Goal: Book appointment/travel/reservation

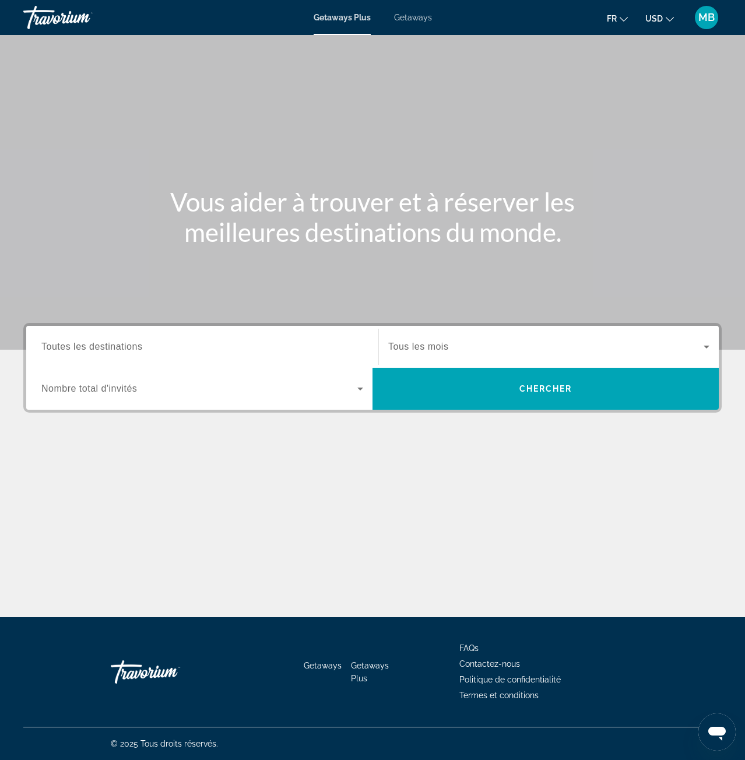
click at [660, 18] on span "USD" at bounding box center [653, 18] width 17 height 9
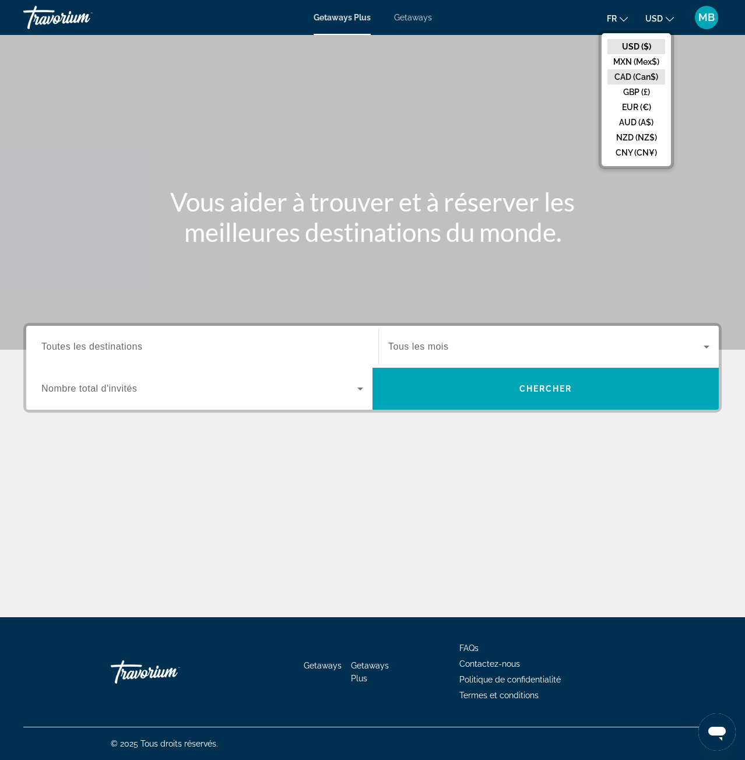
click at [642, 82] on button "CAD (Can$)" at bounding box center [636, 76] width 58 height 15
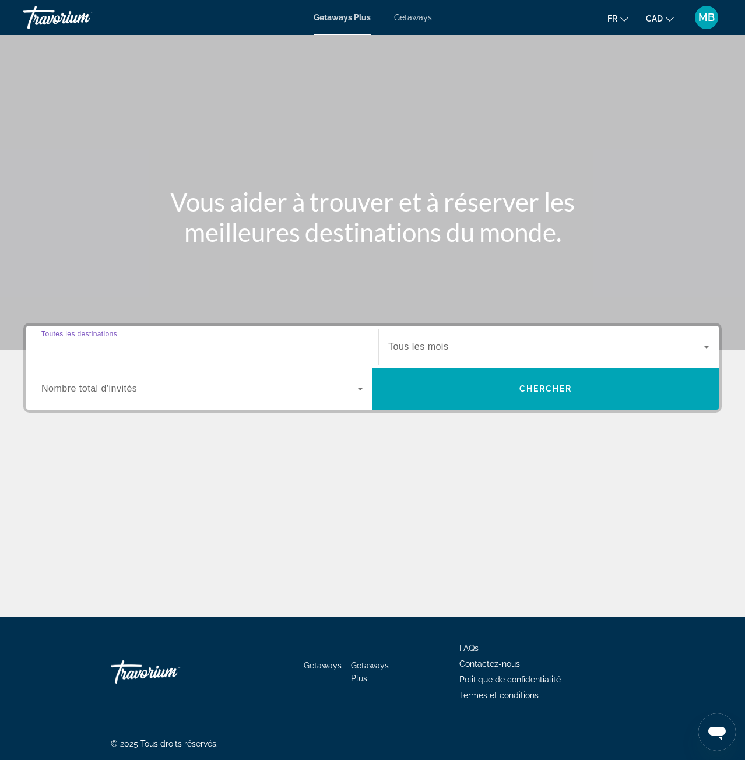
click at [172, 349] on input "Destination Toutes les destinations" at bounding box center [202, 347] width 322 height 14
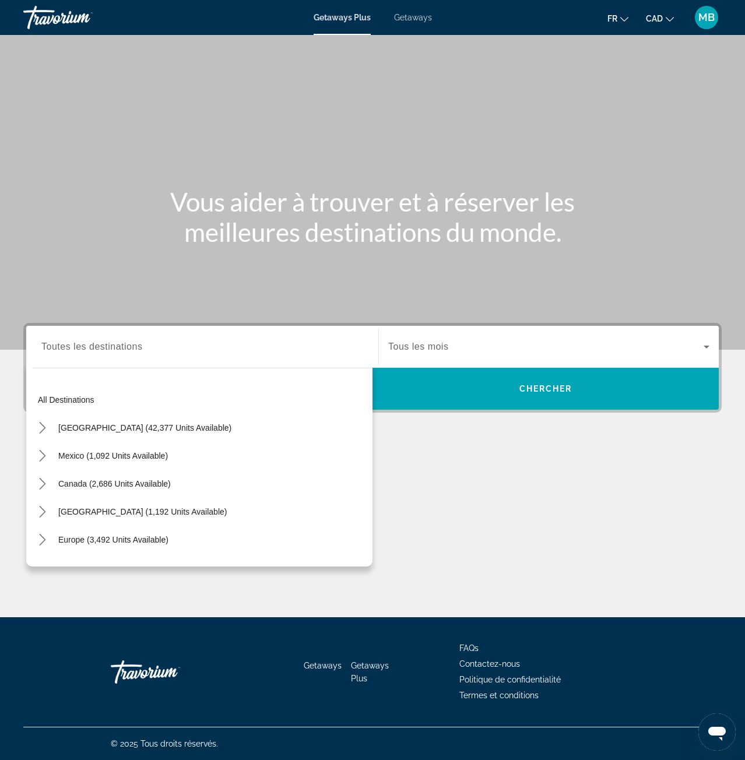
click at [443, 337] on div "Search widget" at bounding box center [548, 346] width 321 height 33
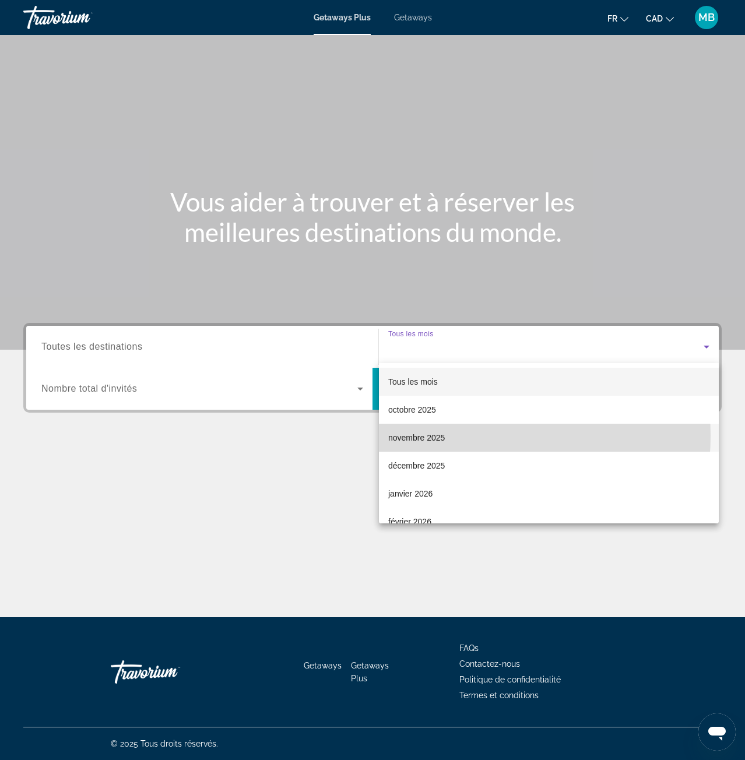
click at [435, 435] on span "novembre 2025" at bounding box center [416, 438] width 57 height 14
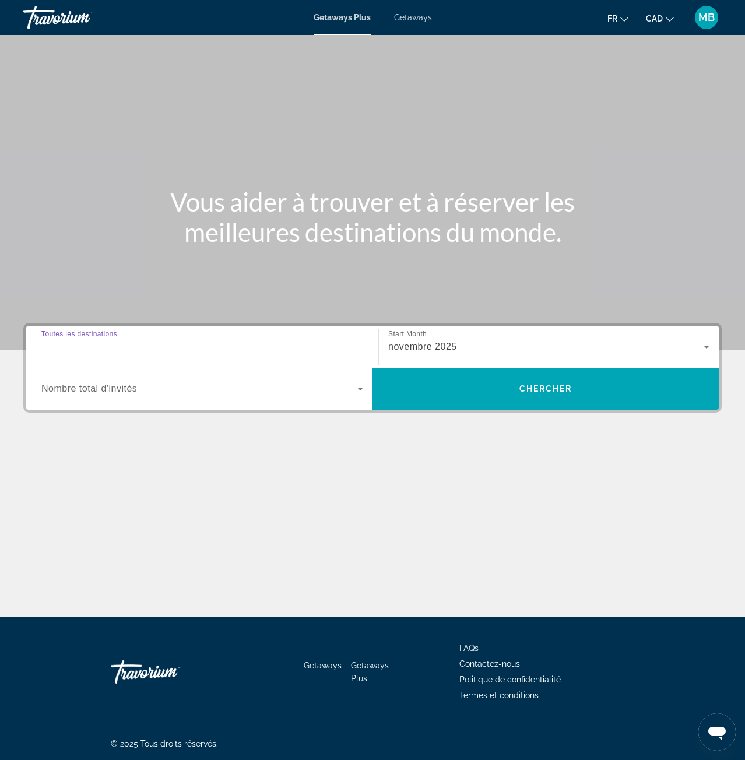
click at [181, 352] on input "Destination Toutes les destinations" at bounding box center [202, 347] width 322 height 14
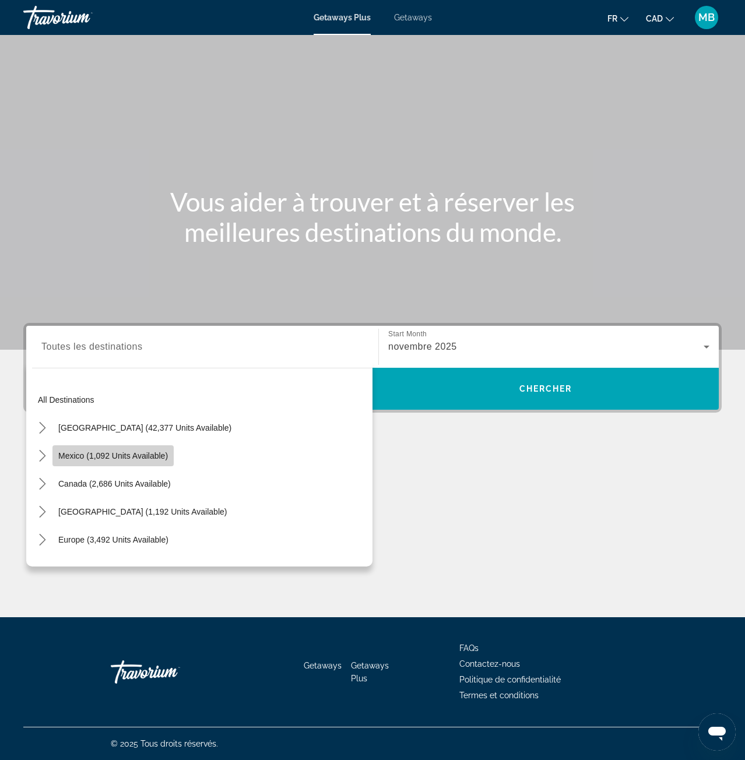
click at [102, 458] on span "Mexico (1,092 units available)" at bounding box center [113, 455] width 110 height 9
type input "**********"
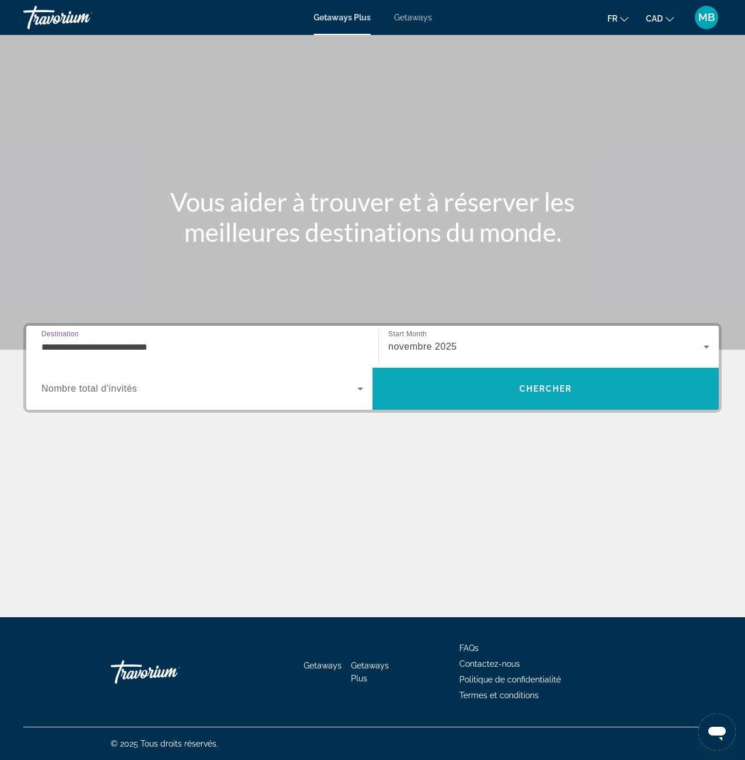
click at [504, 390] on span "Search" at bounding box center [545, 389] width 346 height 28
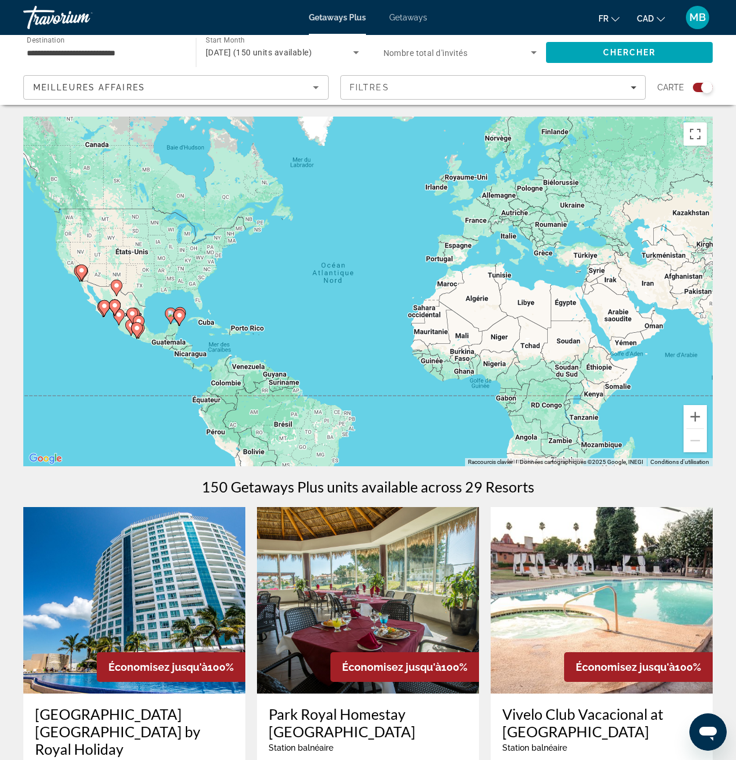
click at [182, 320] on icon "Main content" at bounding box center [179, 317] width 10 height 15
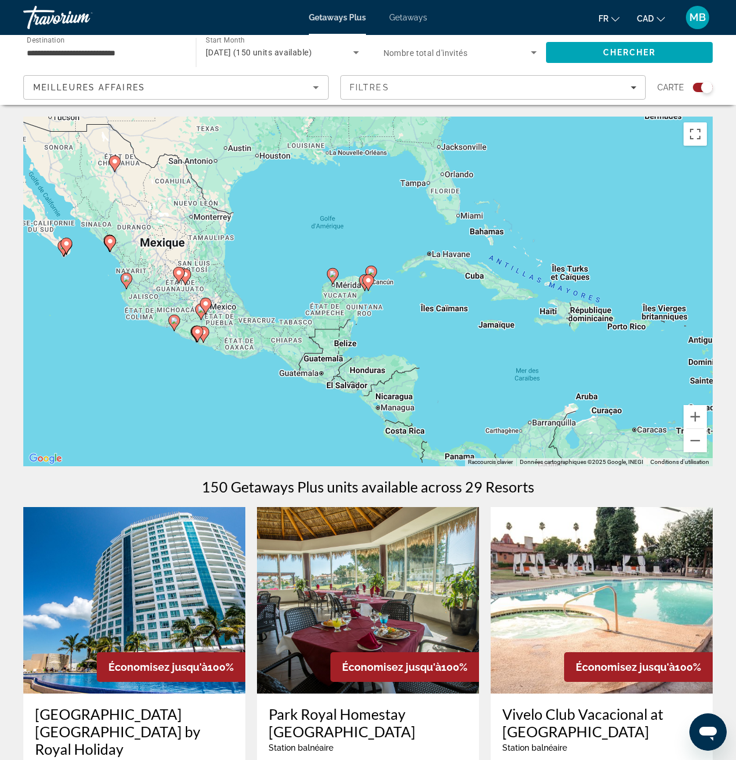
click at [364, 284] on gmp-advanced-marker "Main content" at bounding box center [369, 282] width 12 height 17
type input "**********"
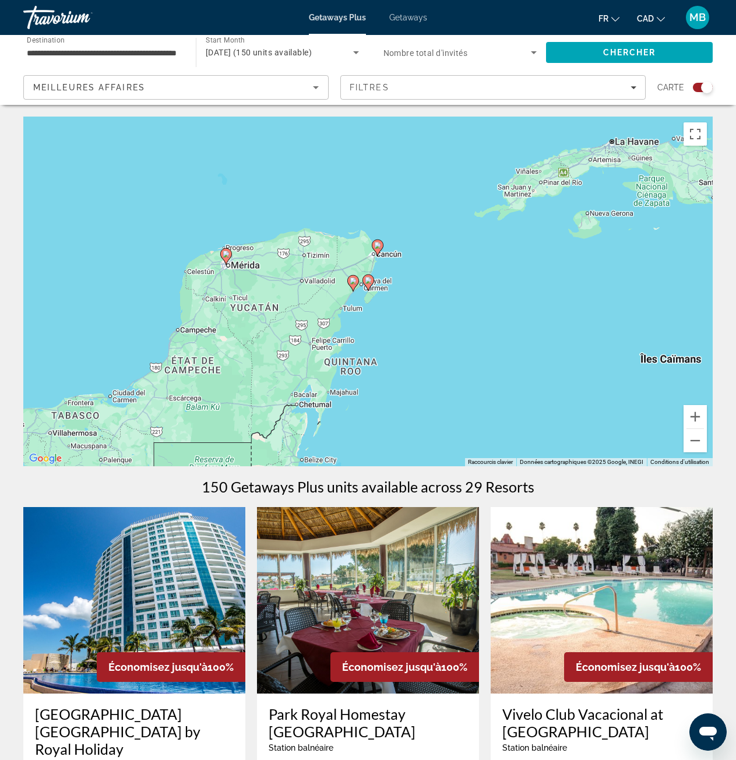
click at [370, 280] on image "Main content" at bounding box center [368, 280] width 7 height 7
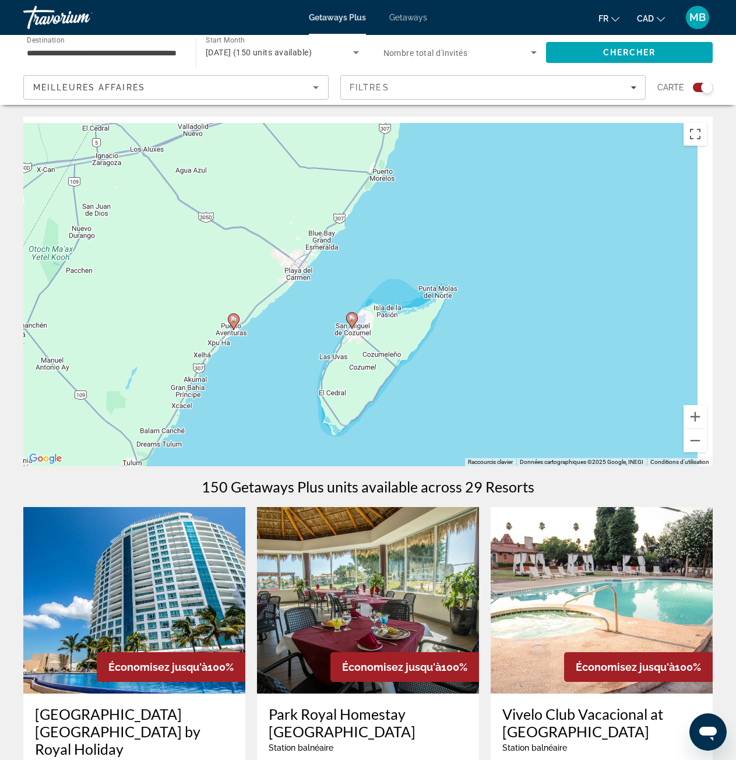
drag, startPoint x: 441, startPoint y: 209, endPoint x: 414, endPoint y: 318, distance: 112.2
click at [405, 334] on div "Pour naviguer, appuyez sur les touches fléchées. Pour activer le glissement ave…" at bounding box center [368, 292] width 690 height 350
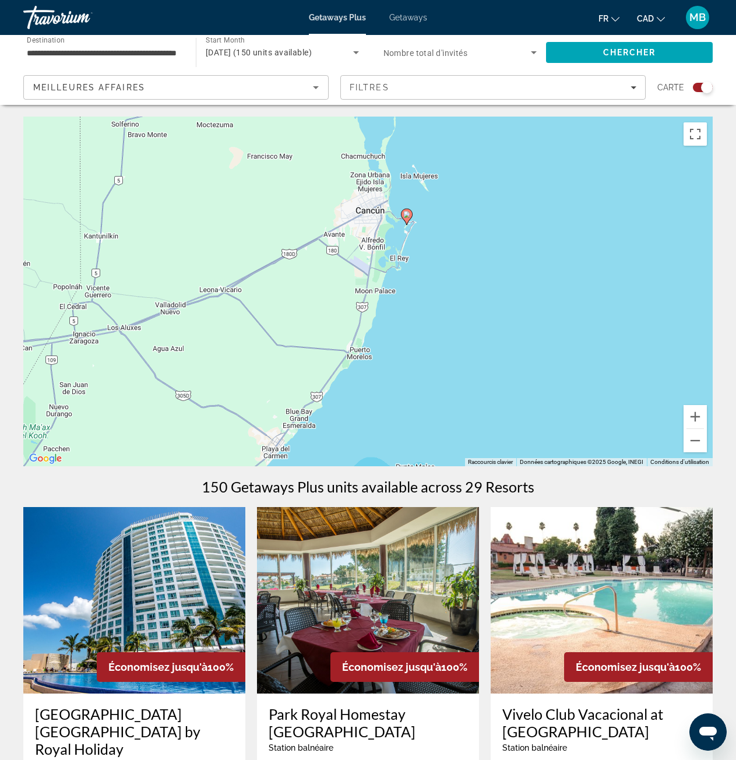
drag, startPoint x: 404, startPoint y: 308, endPoint x: 404, endPoint y: 315, distance: 7.0
click at [404, 315] on div "Pour activer le glissement avec le clavier, appuyez sur Alt+Entrée. Une fois ce…" at bounding box center [368, 292] width 690 height 350
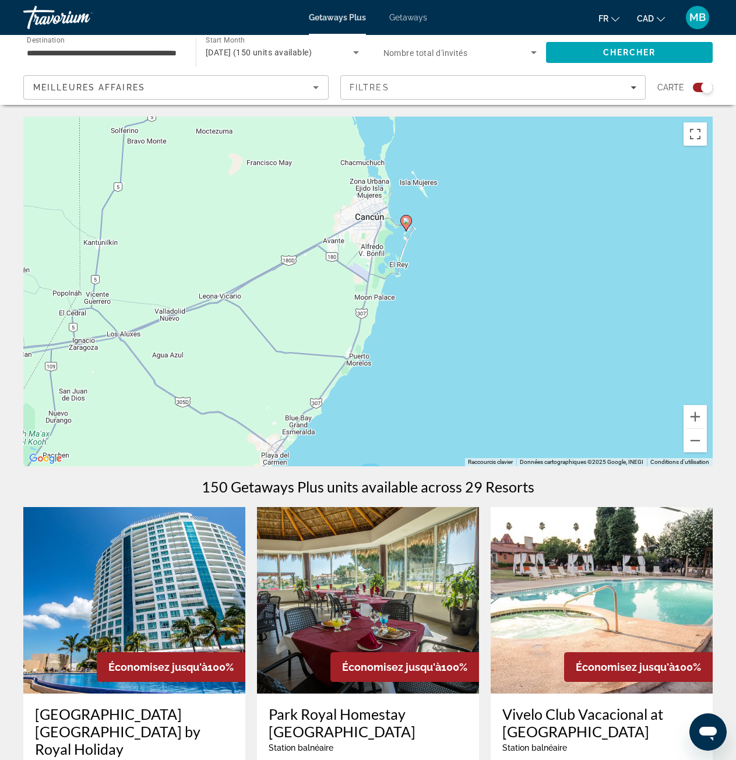
click at [407, 224] on icon "Main content" at bounding box center [405, 223] width 10 height 15
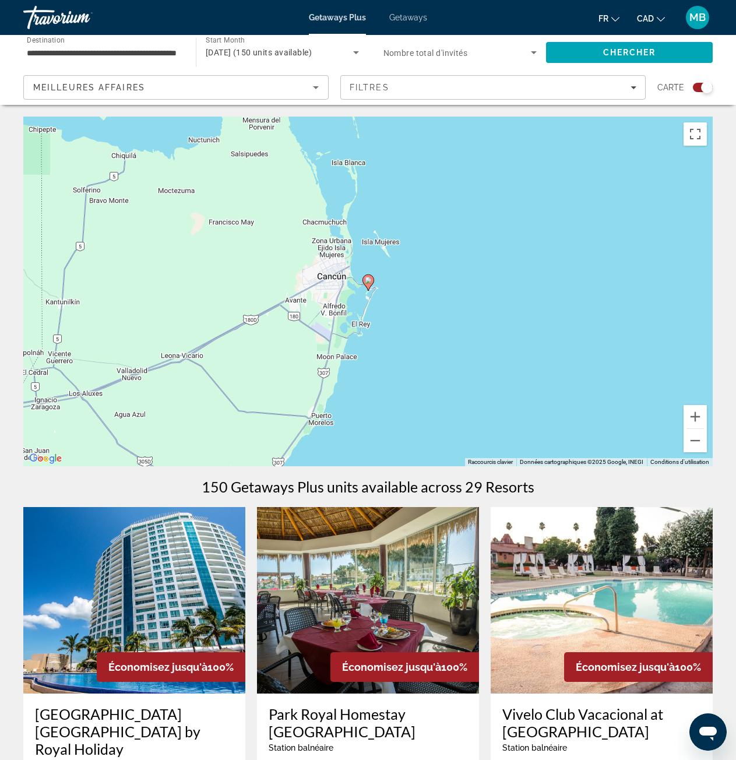
click at [368, 282] on image "Main content" at bounding box center [368, 280] width 7 height 7
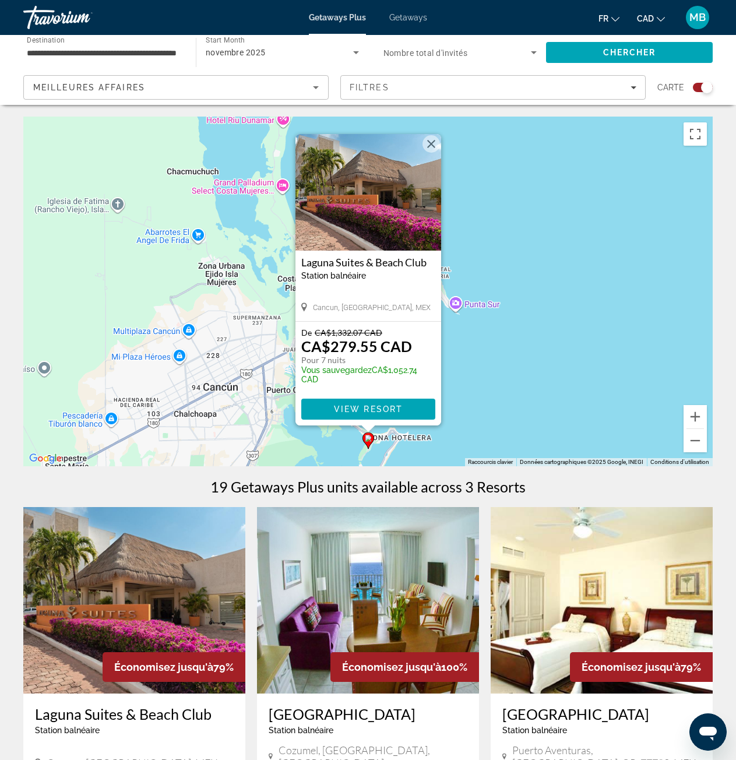
click at [435, 146] on button "Fermer" at bounding box center [431, 143] width 17 height 17
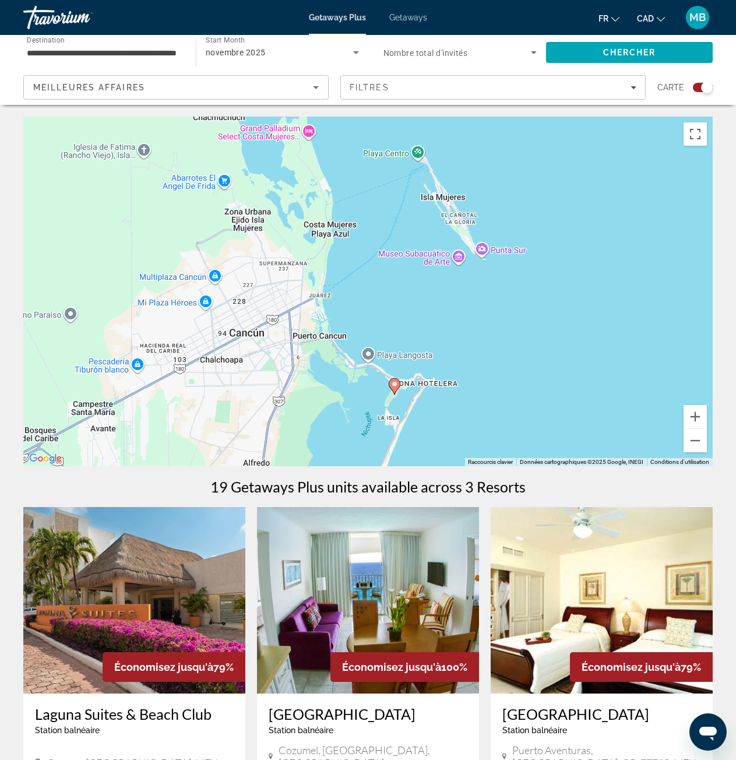
drag, startPoint x: 442, startPoint y: 262, endPoint x: 451, endPoint y: 228, distance: 35.1
click at [451, 228] on div "Pour naviguer, appuyez sur les touches fléchées. Pour activer le glissement ave…" at bounding box center [368, 292] width 690 height 350
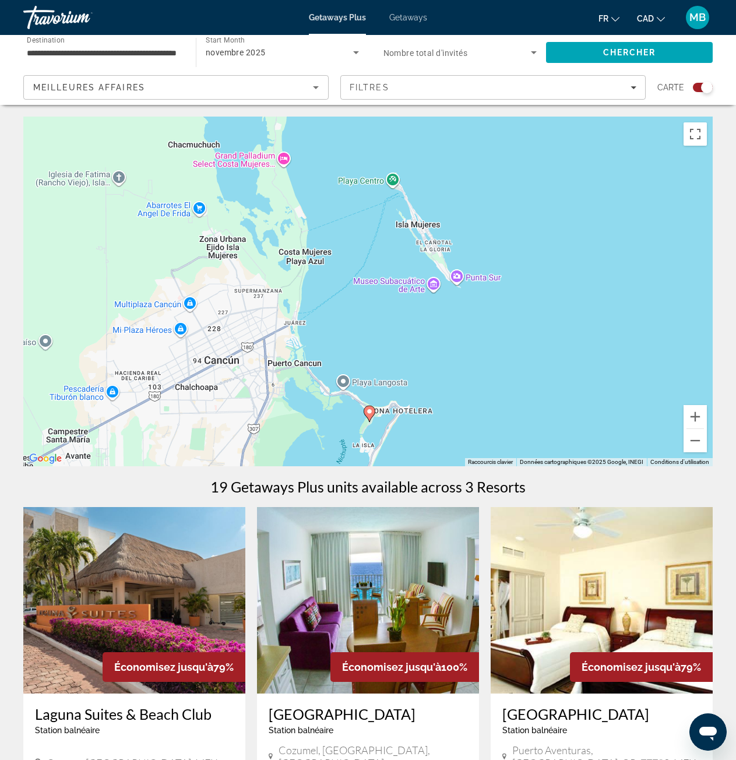
drag, startPoint x: 420, startPoint y: 310, endPoint x: 389, endPoint y: 369, distance: 66.5
click at [389, 369] on div "Pour activer le glissement avec le clavier, appuyez sur Alt+Entrée. Une fois ce…" at bounding box center [368, 292] width 690 height 350
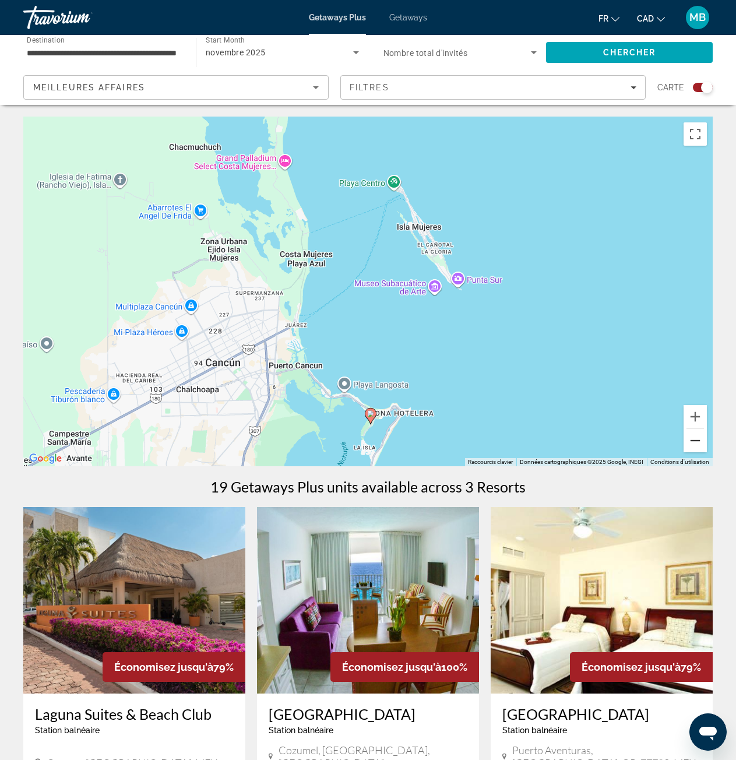
click at [691, 442] on button "Zoom arrière" at bounding box center [695, 440] width 23 height 23
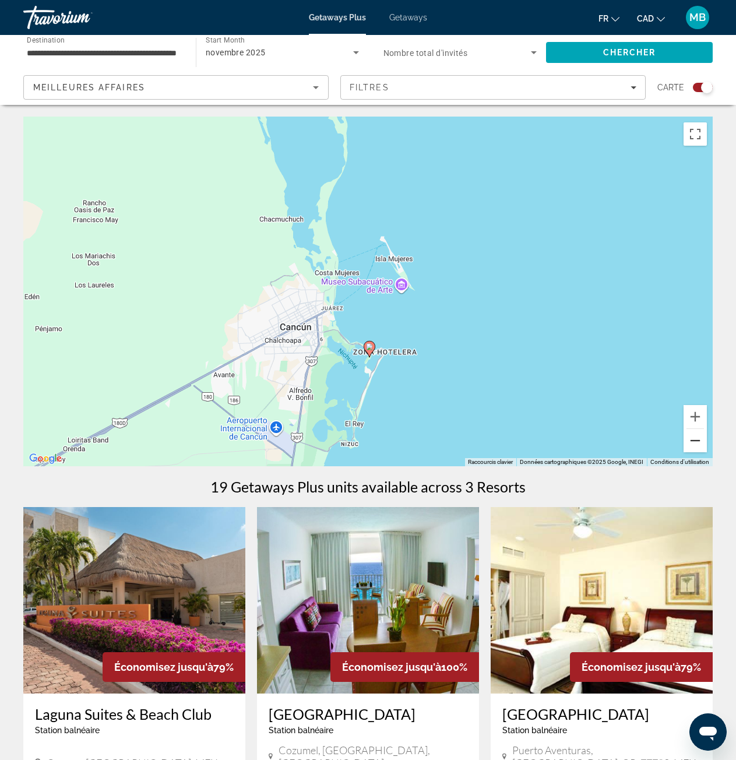
click at [692, 439] on button "Zoom arrière" at bounding box center [695, 440] width 23 height 23
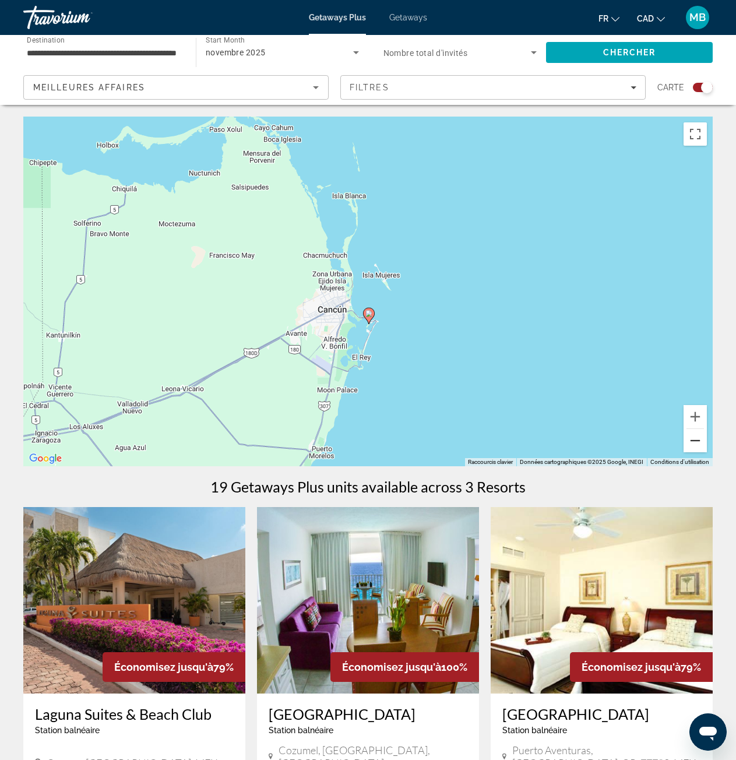
click at [692, 438] on button "Zoom arrière" at bounding box center [695, 440] width 23 height 23
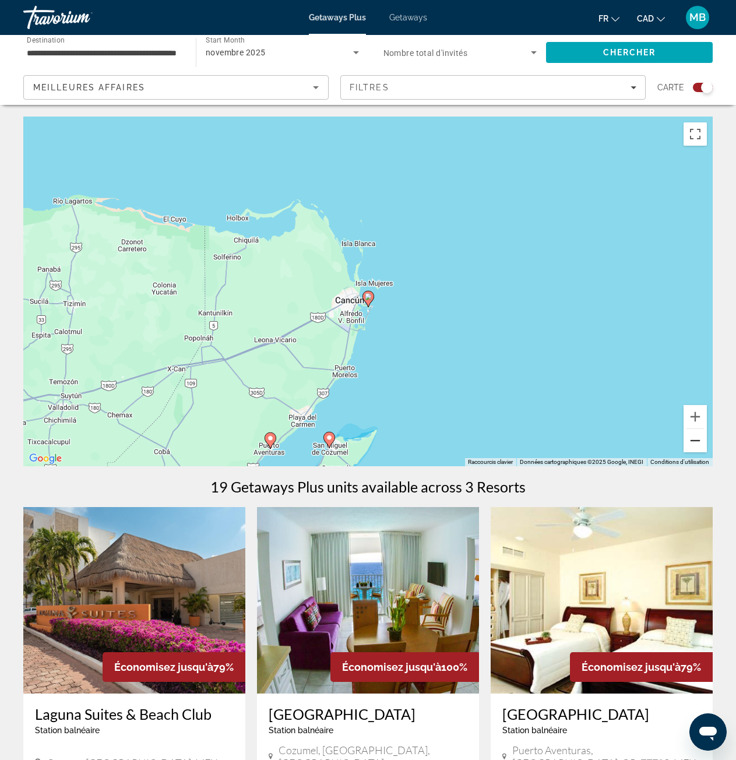
click at [692, 438] on button "Zoom arrière" at bounding box center [695, 440] width 23 height 23
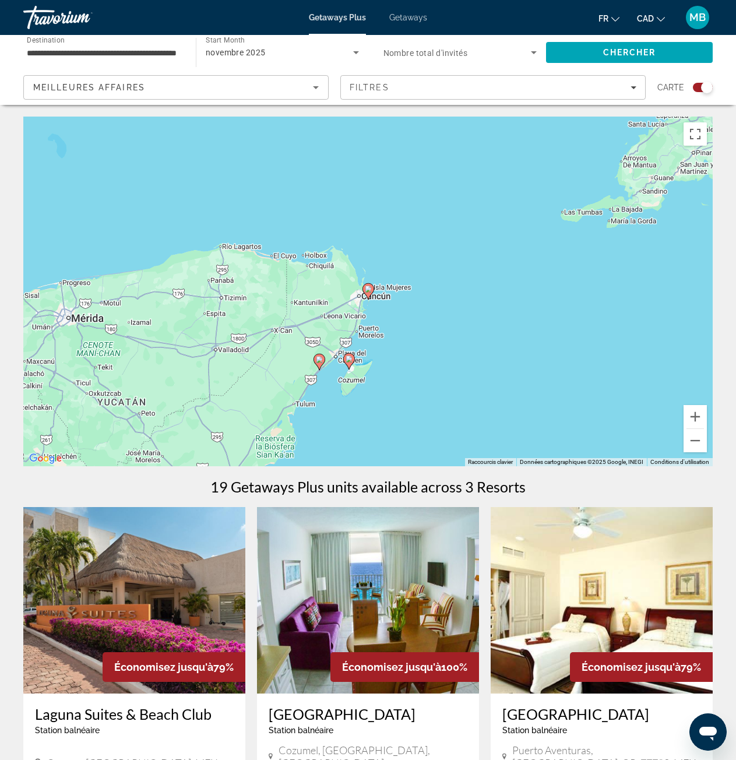
click at [348, 360] on image "Main content" at bounding box center [349, 359] width 7 height 7
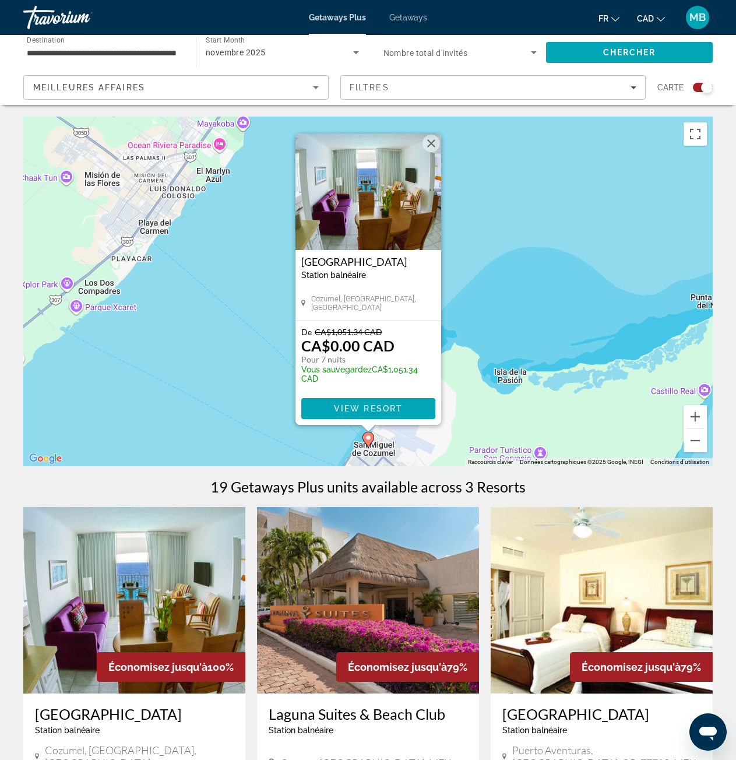
click at [434, 142] on button "Fermer" at bounding box center [431, 143] width 17 height 17
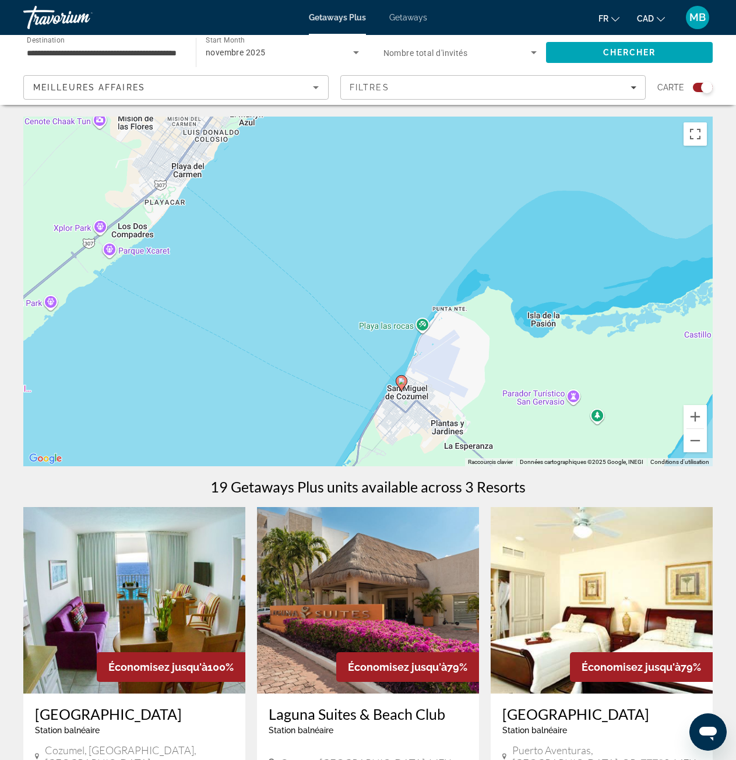
drag, startPoint x: 416, startPoint y: 341, endPoint x: 453, endPoint y: 258, distance: 90.8
click at [453, 260] on div "Pour activer le glissement avec le clavier, appuyez sur Alt+Entrée. Une fois ce…" at bounding box center [368, 292] width 690 height 350
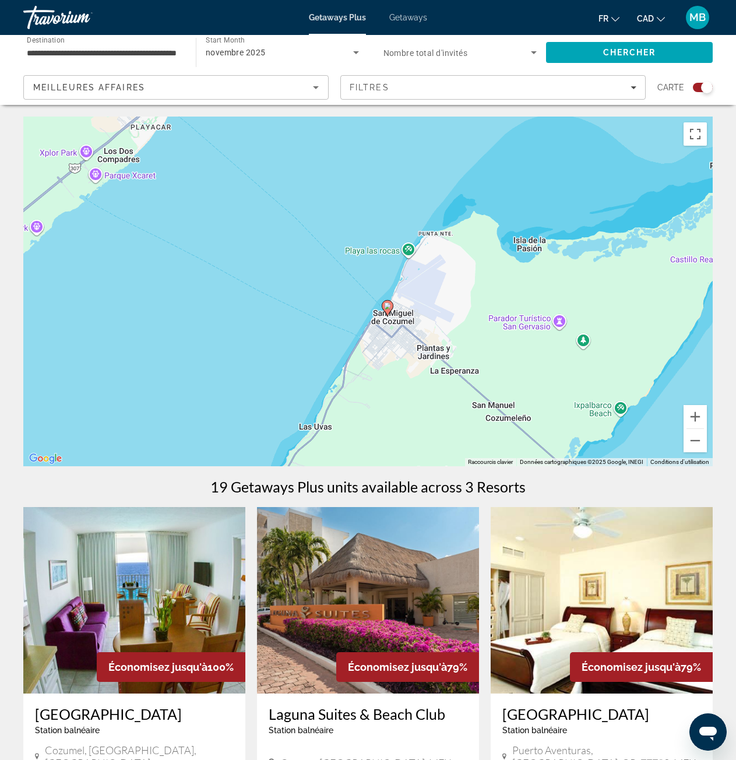
drag, startPoint x: 484, startPoint y: 346, endPoint x: 452, endPoint y: 276, distance: 77.2
click at [453, 278] on div "Pour activer le glissement avec le clavier, appuyez sur Alt+Entrée. Une fois ce…" at bounding box center [368, 292] width 690 height 350
click at [452, 276] on div "Pour activer le glissement avec le clavier, appuyez sur Alt+Entrée. Une fois ce…" at bounding box center [368, 292] width 690 height 350
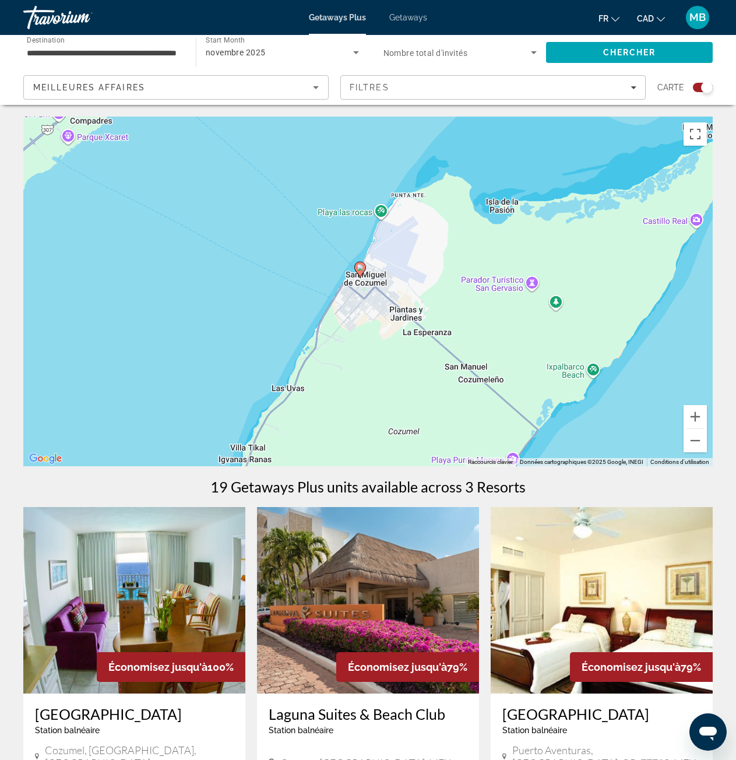
drag, startPoint x: 471, startPoint y: 296, endPoint x: 448, endPoint y: 252, distance: 49.5
click at [448, 252] on div "Pour activer le glissement avec le clavier, appuyez sur Alt+Entrée. Une fois ce…" at bounding box center [368, 292] width 690 height 350
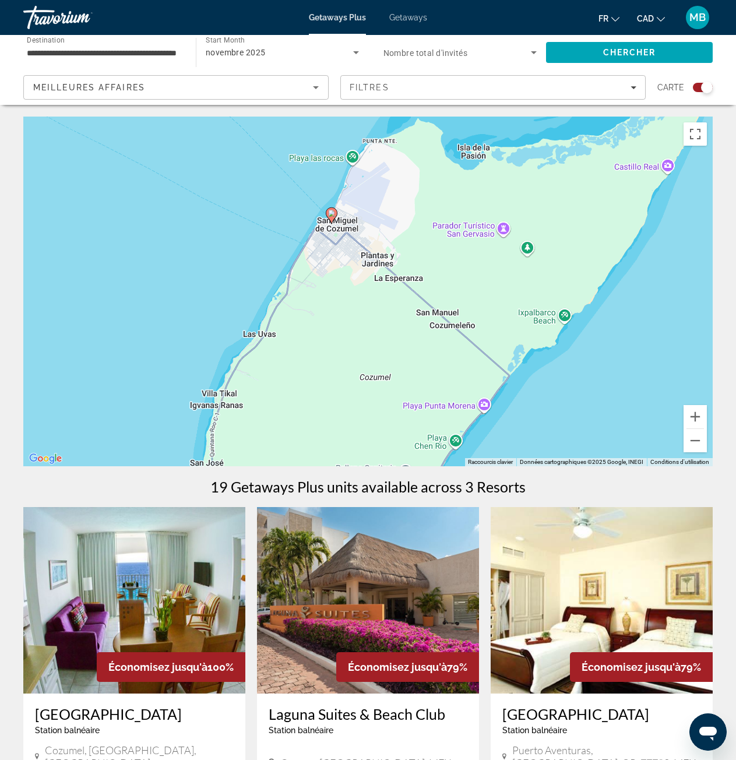
drag, startPoint x: 434, startPoint y: 269, endPoint x: 419, endPoint y: 247, distance: 27.0
click at [419, 247] on div "Pour activer le glissement avec le clavier, appuyez sur Alt+Entrée. Une fois ce…" at bounding box center [368, 292] width 690 height 350
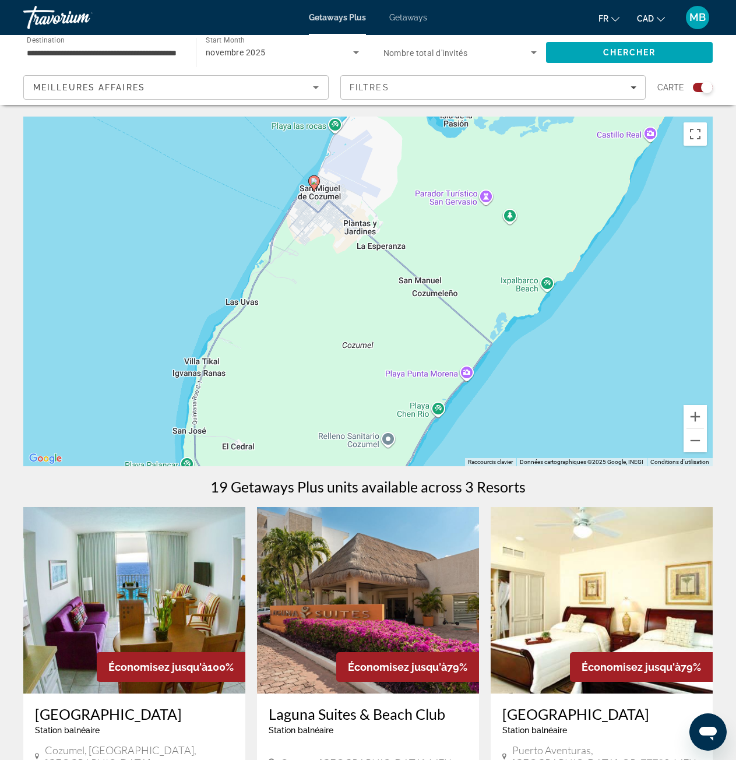
drag, startPoint x: 429, startPoint y: 279, endPoint x: 416, endPoint y: 248, distance: 33.1
click at [416, 248] on div "Pour activer le glissement avec le clavier, appuyez sur Alt+Entrée. Une fois ce…" at bounding box center [368, 292] width 690 height 350
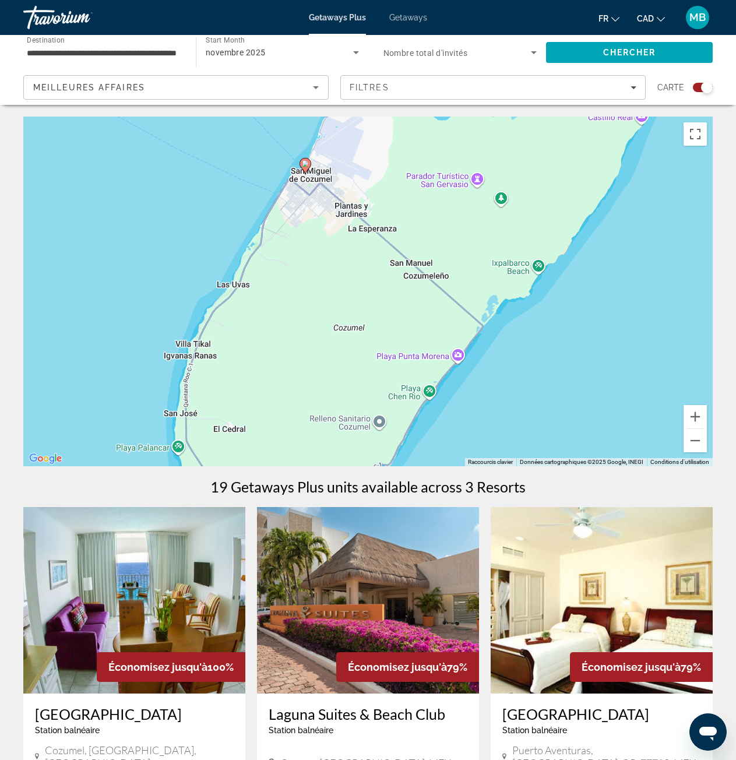
drag, startPoint x: 427, startPoint y: 274, endPoint x: 418, endPoint y: 254, distance: 22.4
click at [418, 254] on div "Pour activer le glissement avec le clavier, appuyez sur Alt+Entrée. Une fois ce…" at bounding box center [368, 292] width 690 height 350
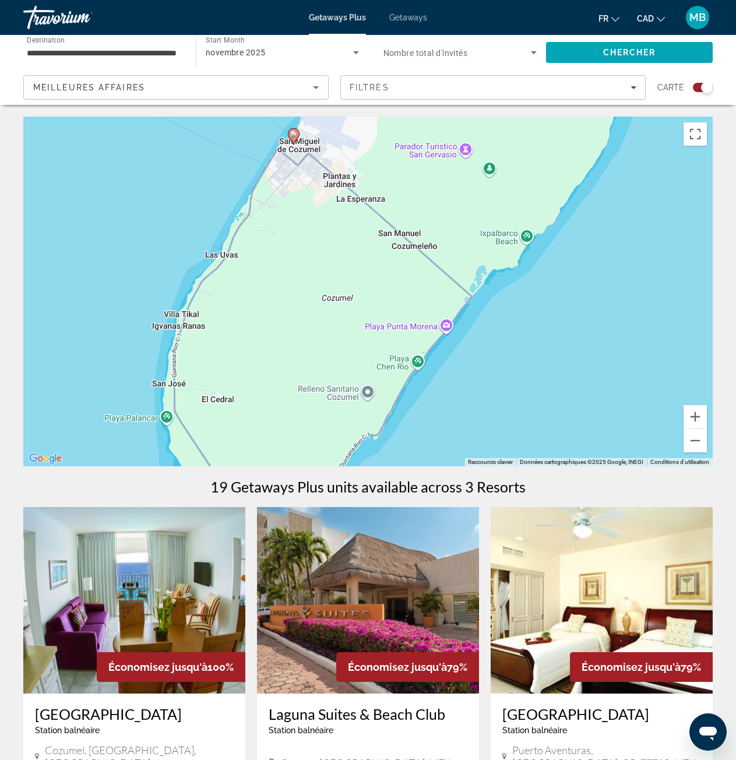
drag, startPoint x: 386, startPoint y: 294, endPoint x: 371, endPoint y: 258, distance: 39.2
click at [371, 258] on div "Pour activer le glissement avec le clavier, appuyez sur Alt+Entrée. Une fois ce…" at bounding box center [368, 292] width 690 height 350
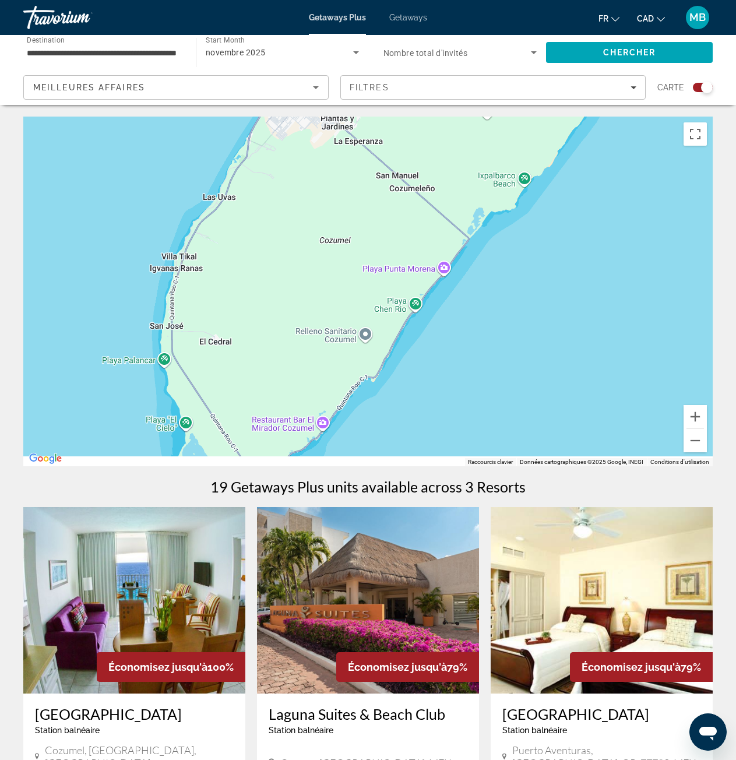
drag, startPoint x: 333, startPoint y: 286, endPoint x: 344, endPoint y: 251, distance: 36.7
click at [343, 252] on div "Pour activer le glissement avec le clavier, appuyez sur Alt+Entrée. Une fois ce…" at bounding box center [368, 292] width 690 height 350
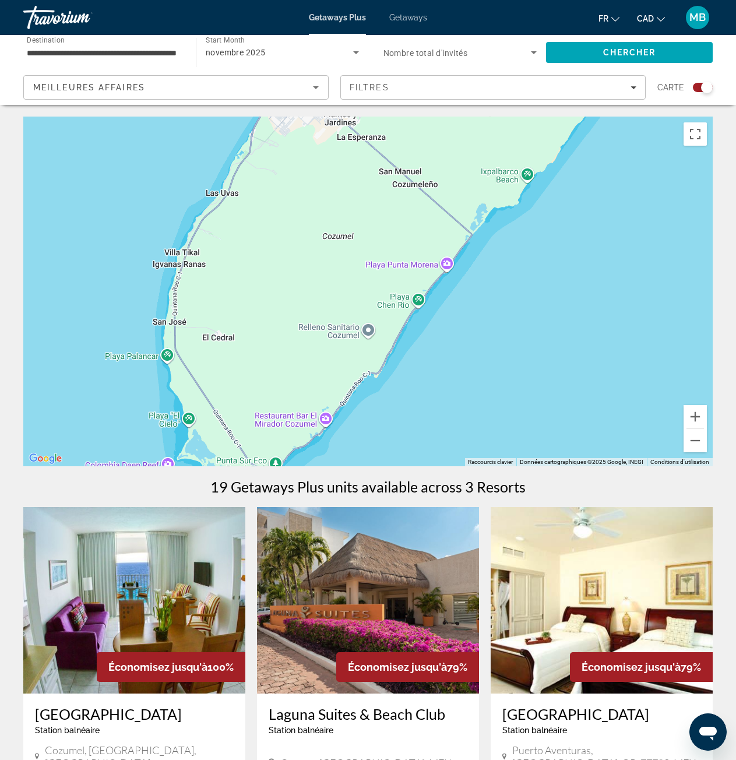
drag, startPoint x: 321, startPoint y: 259, endPoint x: 337, endPoint y: 307, distance: 50.1
click at [330, 311] on div "Pour activer le glissement avec le clavier, appuyez sur Alt+Entrée. Une fois ce…" at bounding box center [368, 292] width 690 height 350
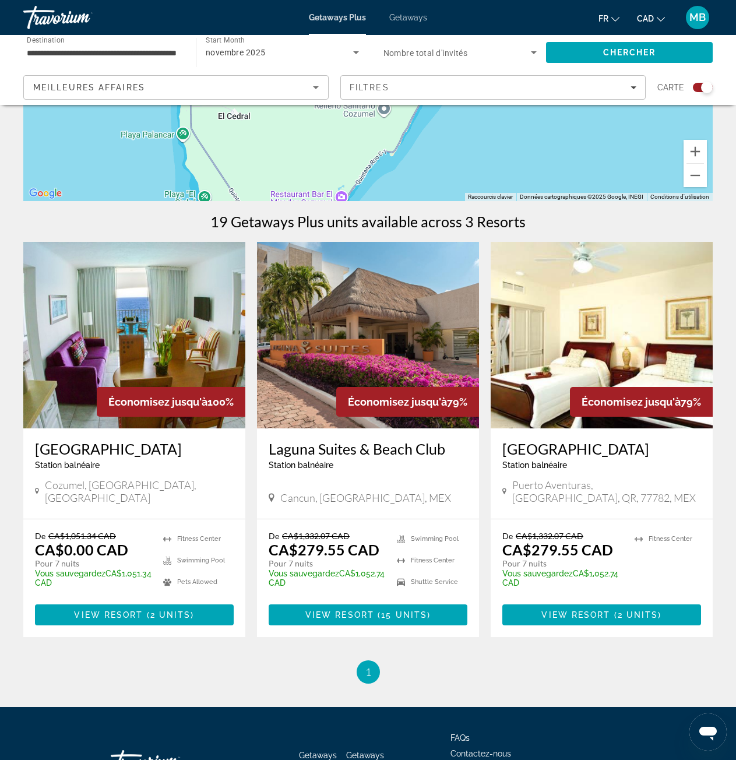
scroll to position [243, 0]
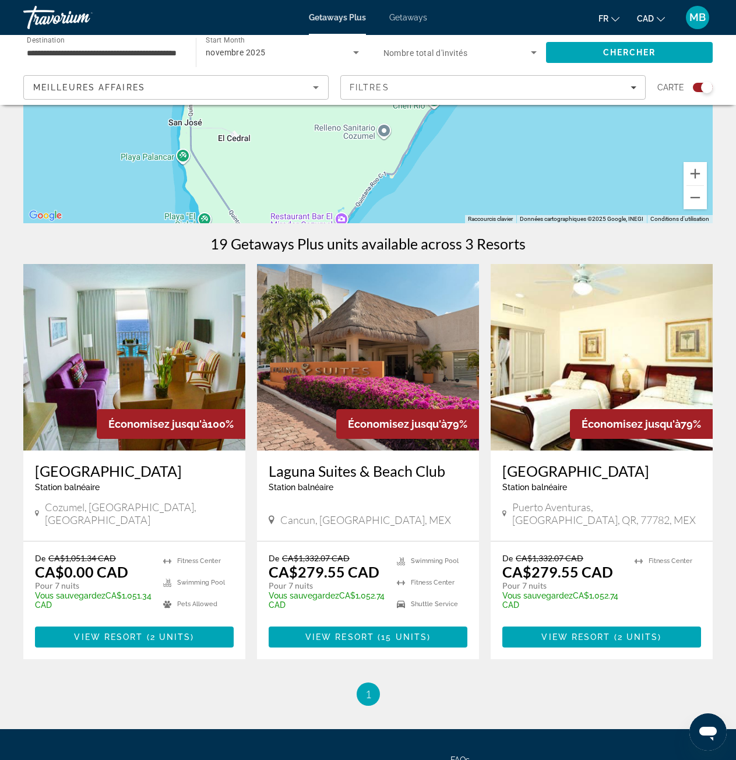
click at [154, 385] on img "Main content" at bounding box center [134, 357] width 222 height 187
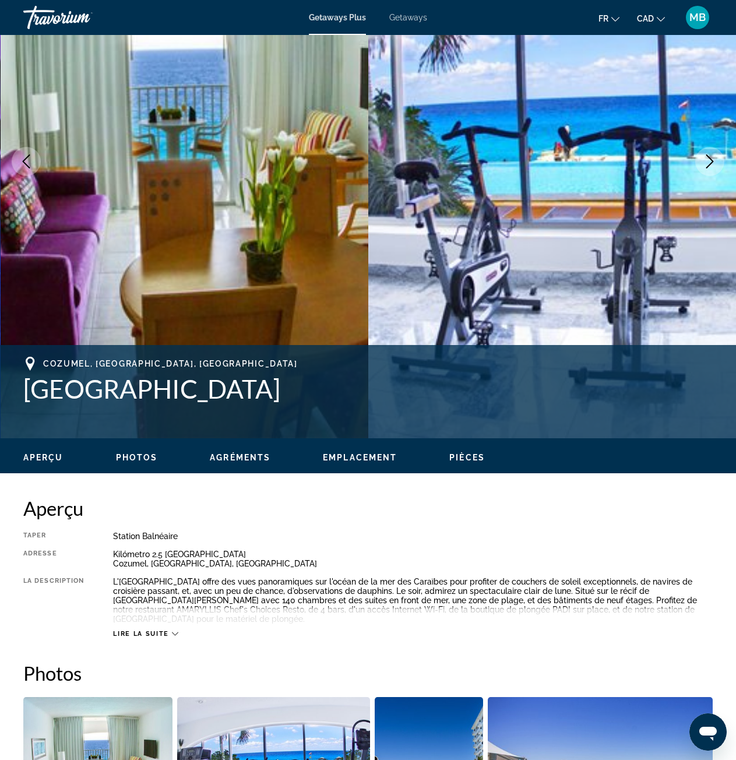
scroll to position [175, 0]
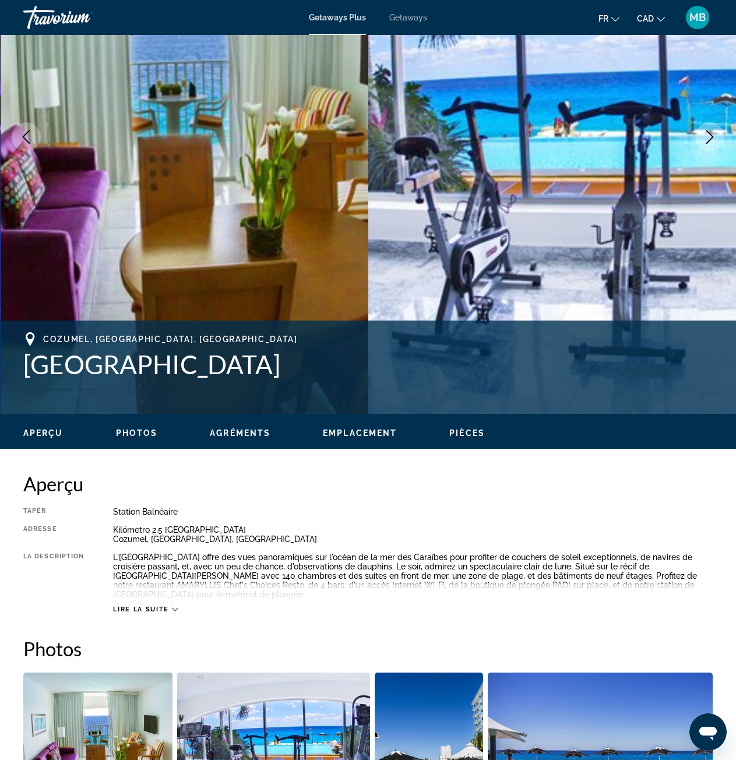
click at [167, 606] on span "Lire la suite" at bounding box center [140, 610] width 55 height 8
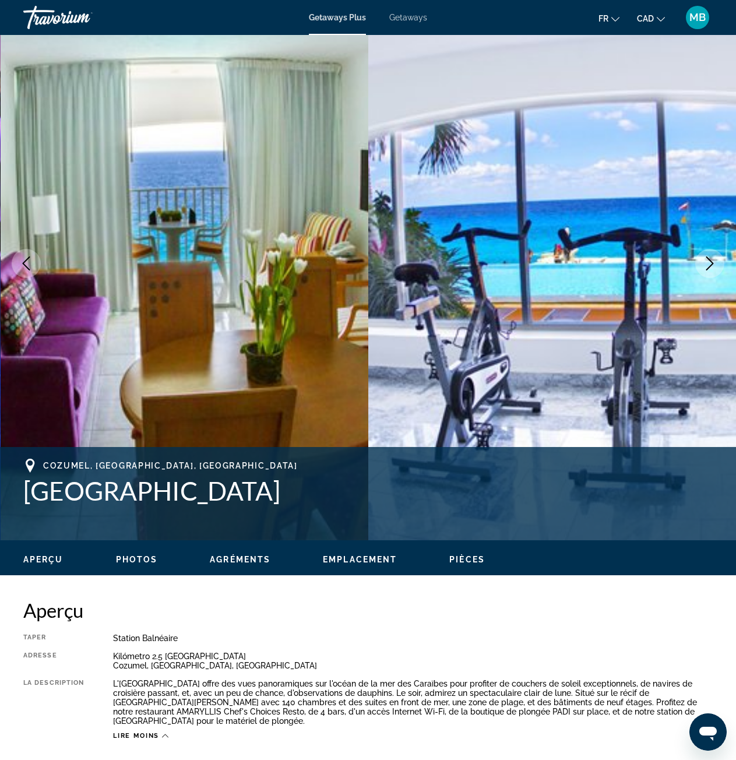
scroll to position [0, 0]
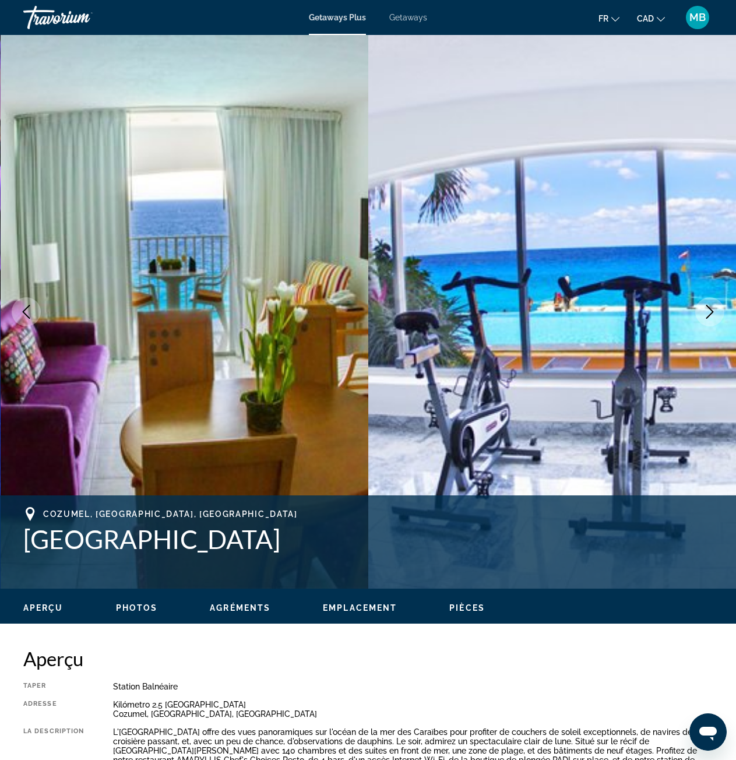
click at [709, 316] on icon "Next image" at bounding box center [710, 312] width 14 height 14
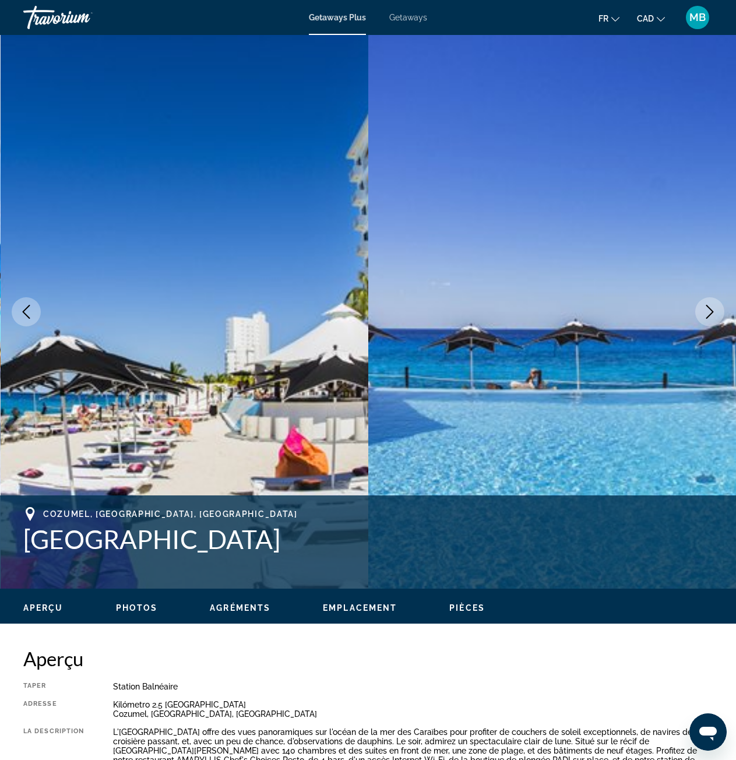
click at [709, 315] on icon "Next image" at bounding box center [710, 312] width 14 height 14
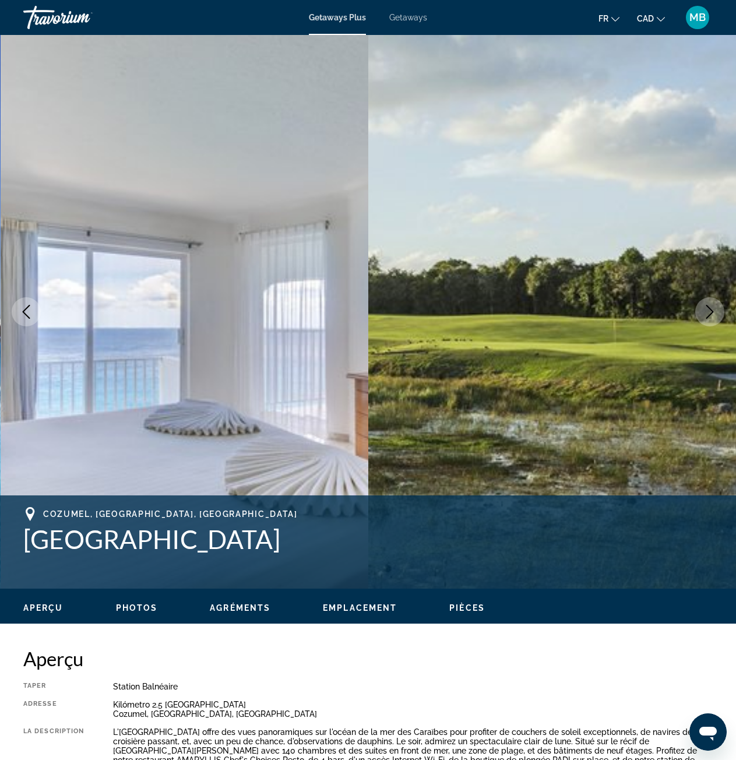
click at [709, 315] on icon "Next image" at bounding box center [710, 312] width 14 height 14
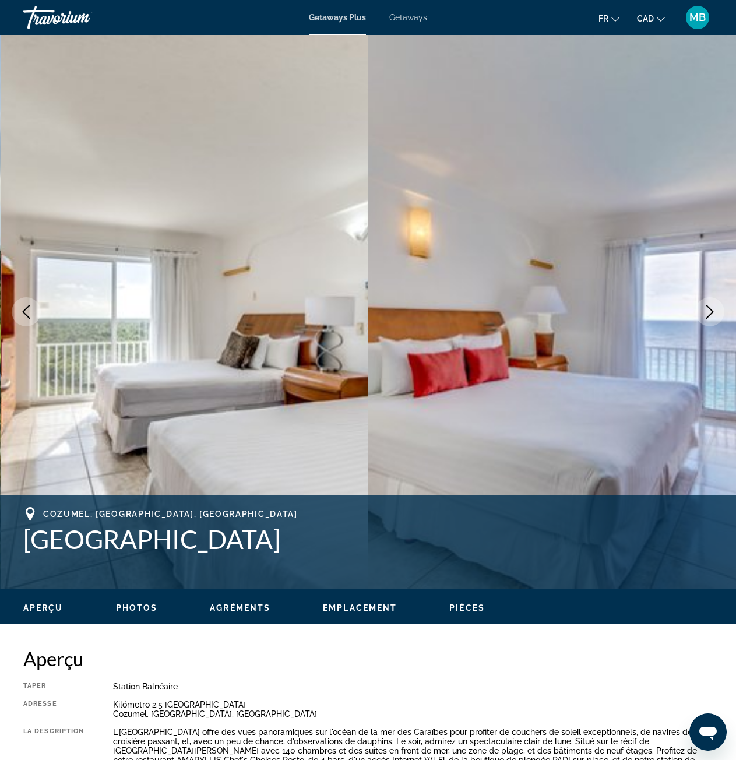
click at [709, 315] on icon "Next image" at bounding box center [710, 312] width 14 height 14
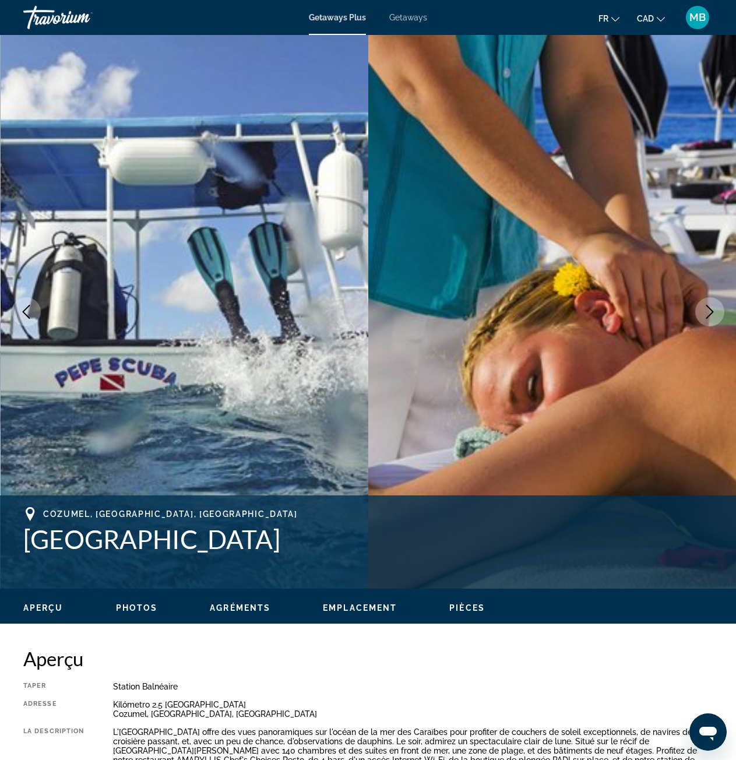
click at [709, 315] on icon "Next image" at bounding box center [710, 312] width 14 height 14
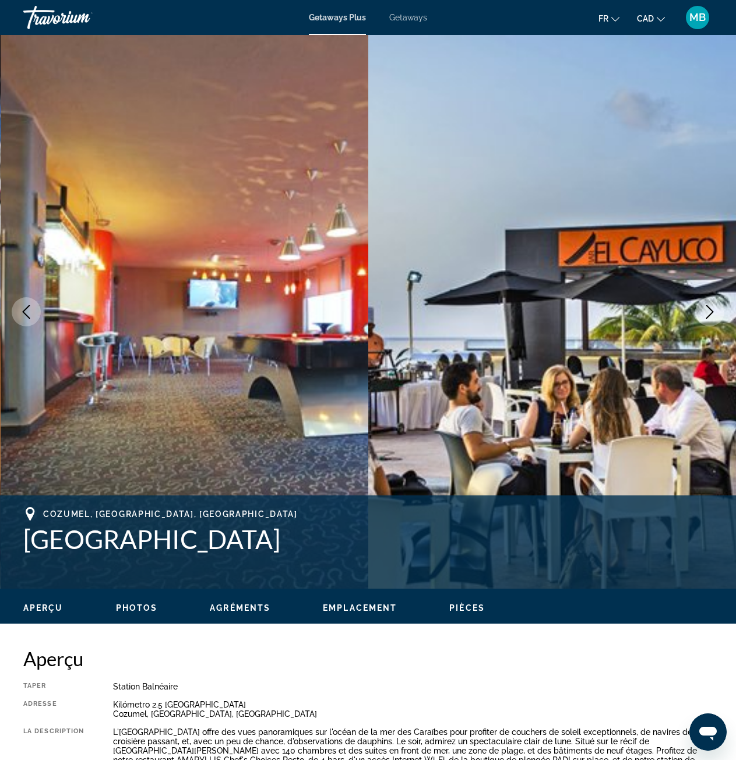
click at [709, 315] on icon "Next image" at bounding box center [710, 312] width 14 height 14
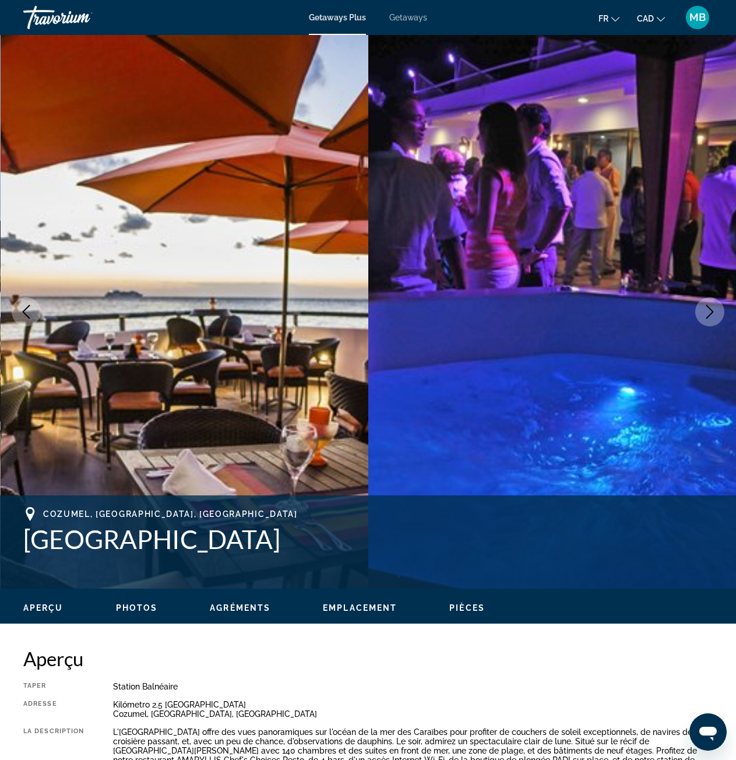
click at [27, 316] on icon "Previous image" at bounding box center [27, 312] width 8 height 14
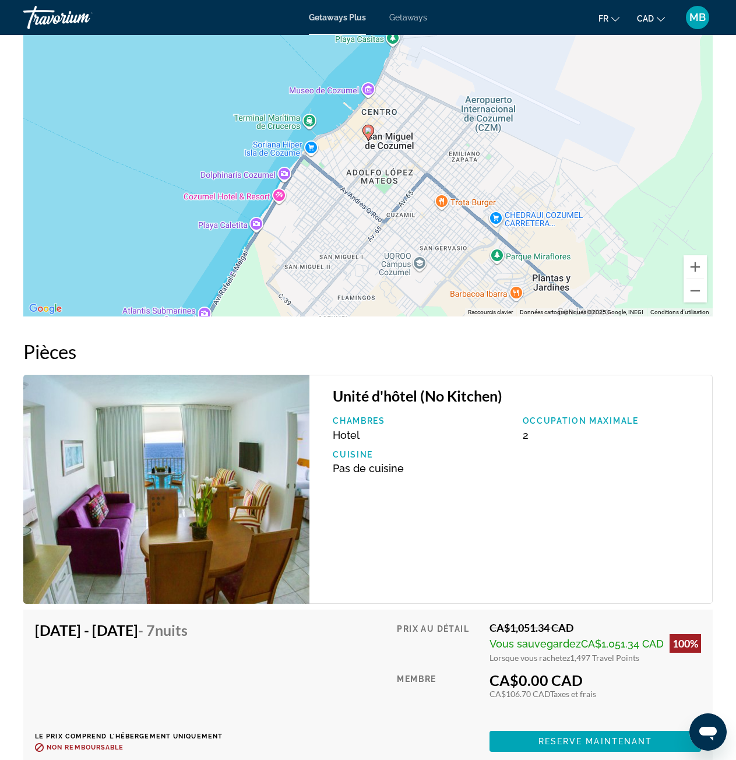
scroll to position [1749, 0]
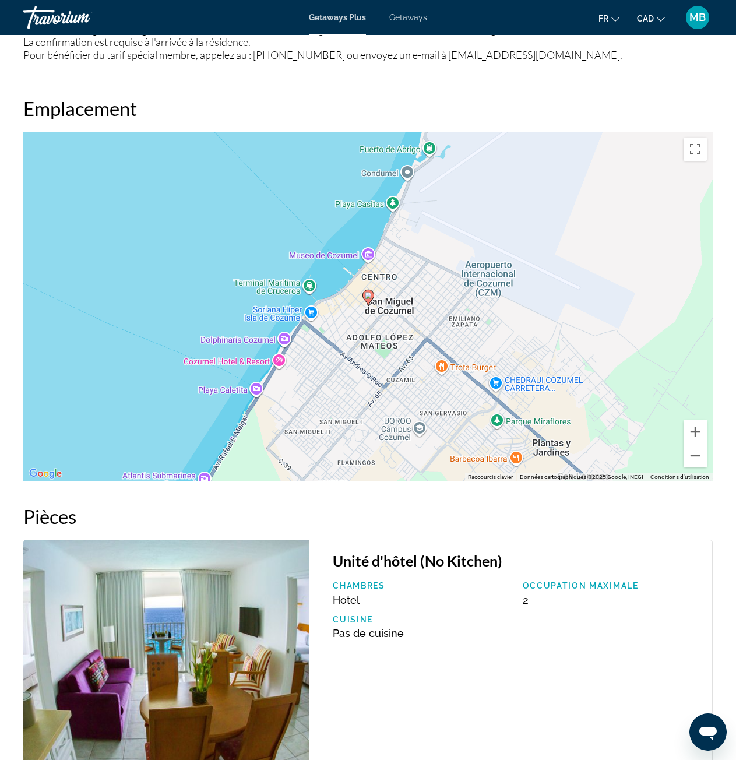
click at [368, 292] on image "Main content" at bounding box center [368, 295] width 7 height 7
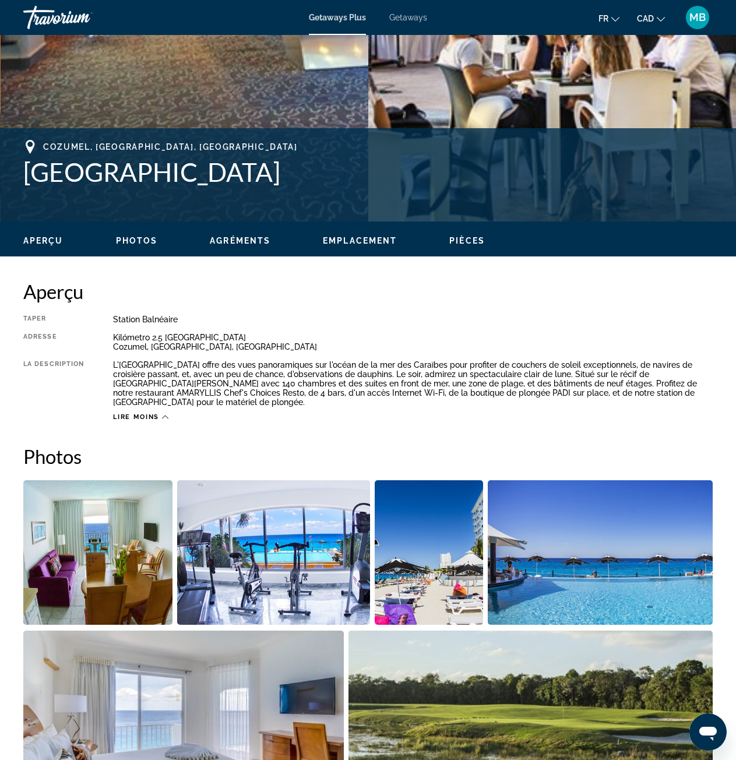
scroll to position [291, 0]
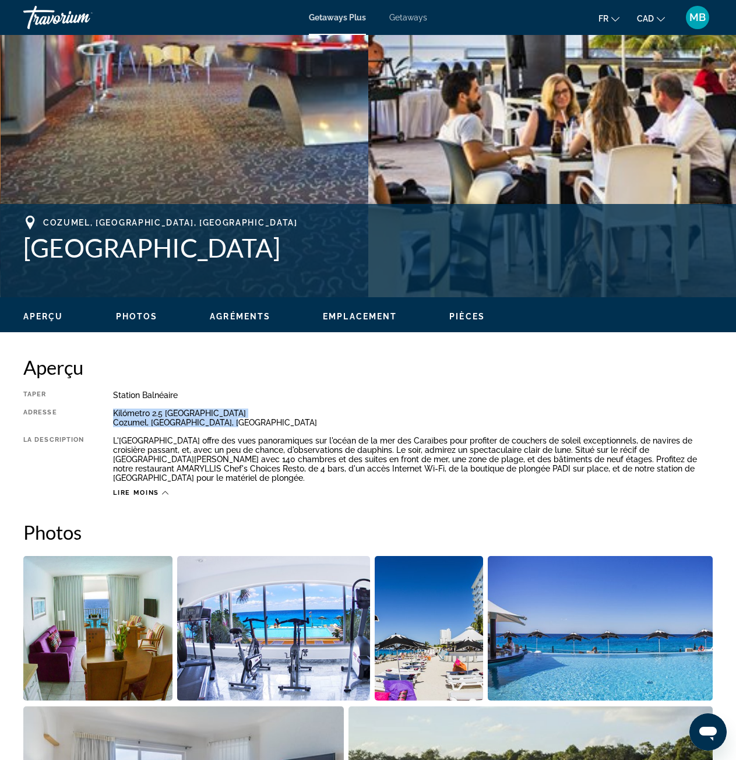
drag, startPoint x: 114, startPoint y: 411, endPoint x: 249, endPoint y: 425, distance: 136.5
click at [249, 425] on div "Kilómetro 2.5 Zona Hotelera Norte Cozumel, Quintana Roo, Mexico" at bounding box center [413, 418] width 600 height 19
copy div "Kilómetro 2.5 Zona Hotelera Norte Cozumel, Quintana Roo, Mexico"
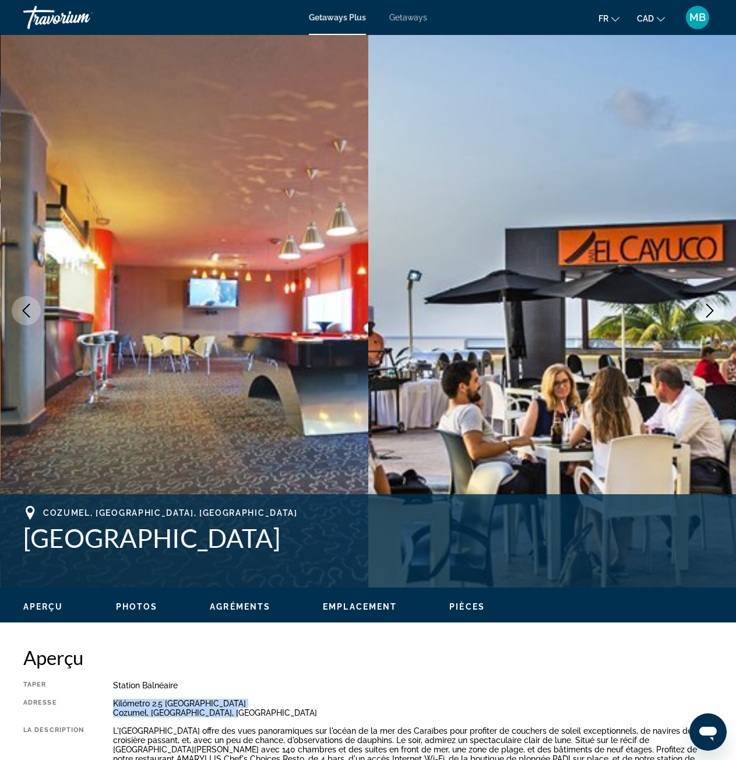
scroll to position [0, 0]
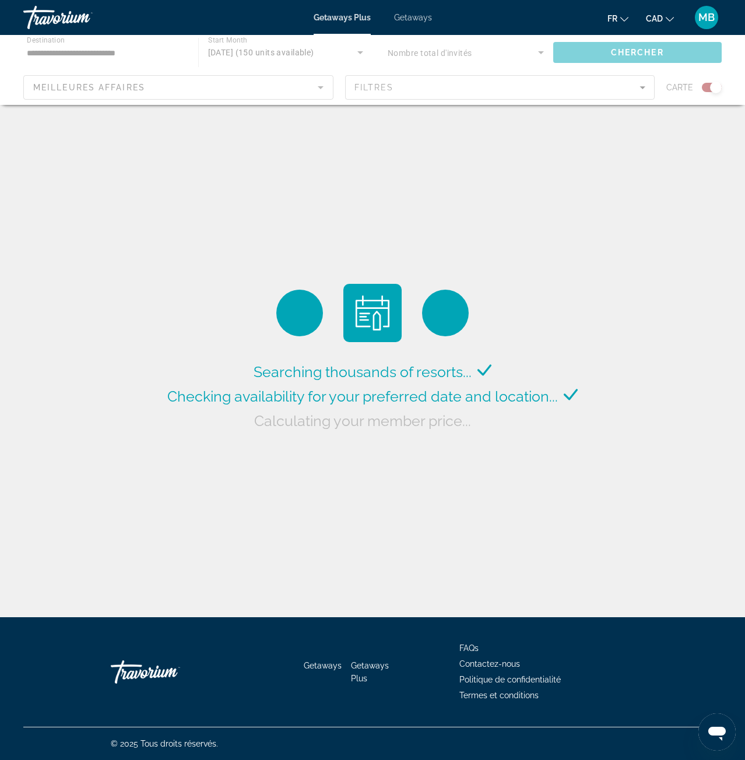
click at [597, 47] on div "Main content" at bounding box center [372, 70] width 745 height 70
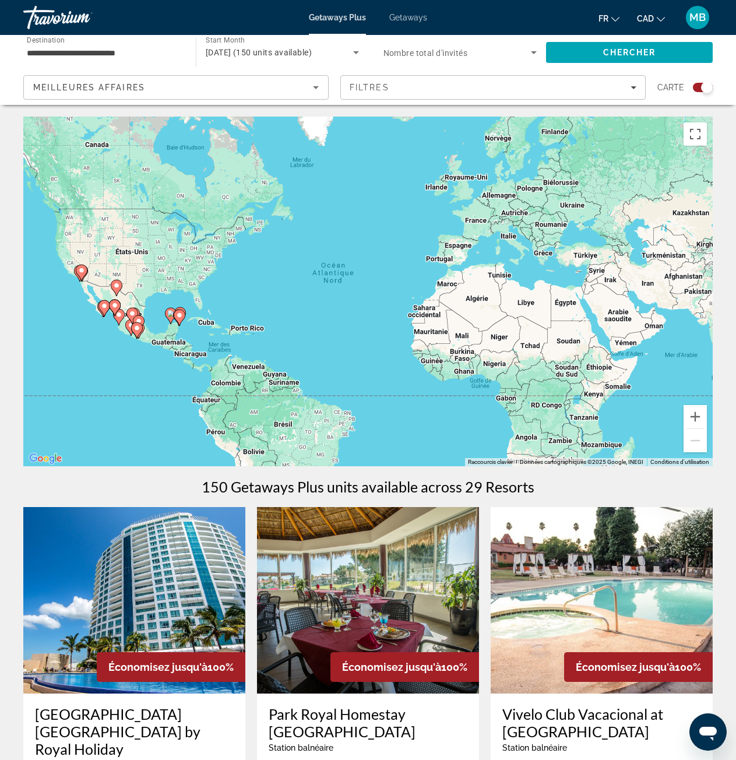
click at [181, 319] on icon "Main content" at bounding box center [179, 317] width 10 height 15
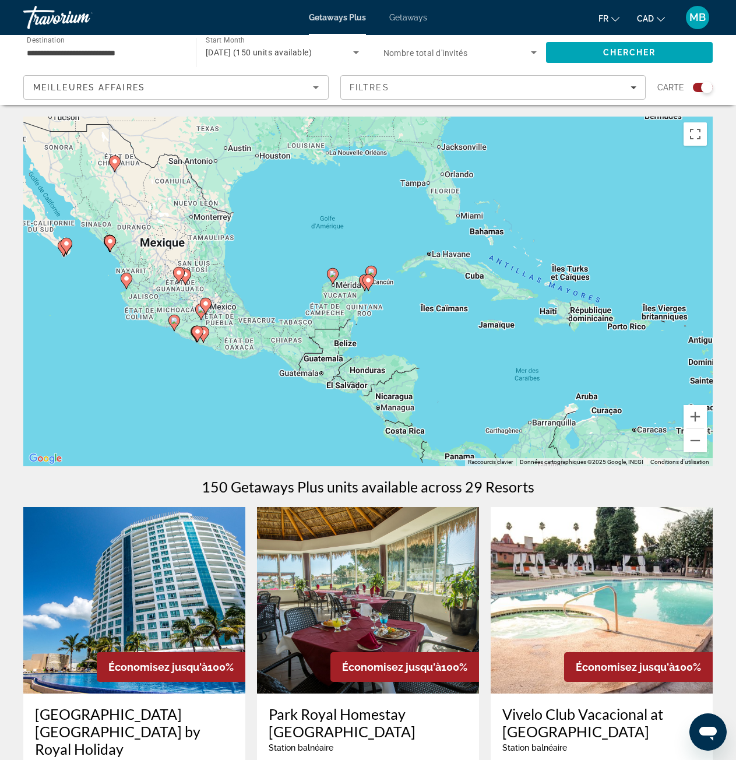
click at [379, 279] on div "Pour activer le glissement avec le clavier, appuyez sur Alt+Entrée. Une fois ce…" at bounding box center [368, 292] width 690 height 350
click at [370, 276] on icon "Main content" at bounding box center [368, 282] width 10 height 15
type input "**********"
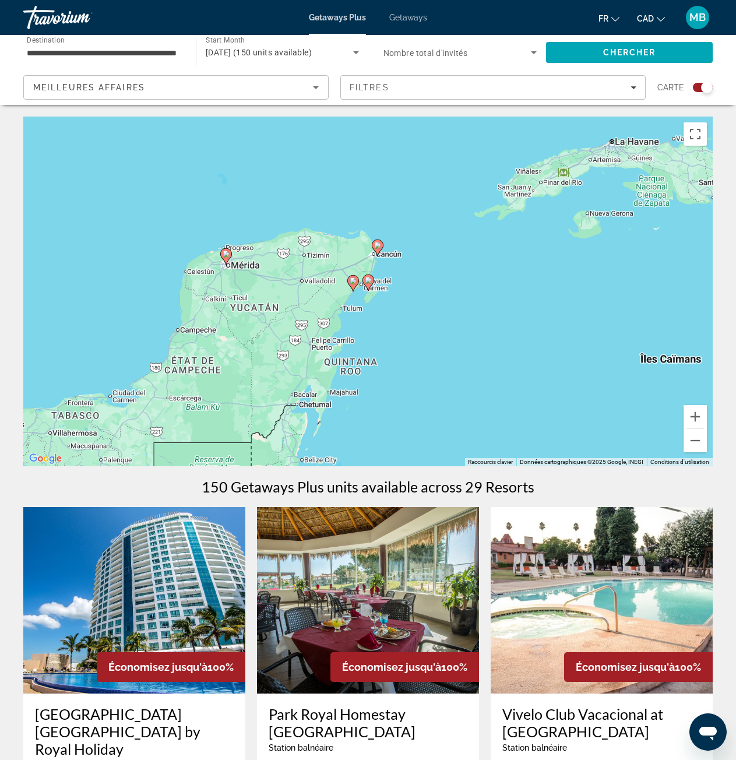
click at [354, 284] on icon "Main content" at bounding box center [352, 283] width 10 height 15
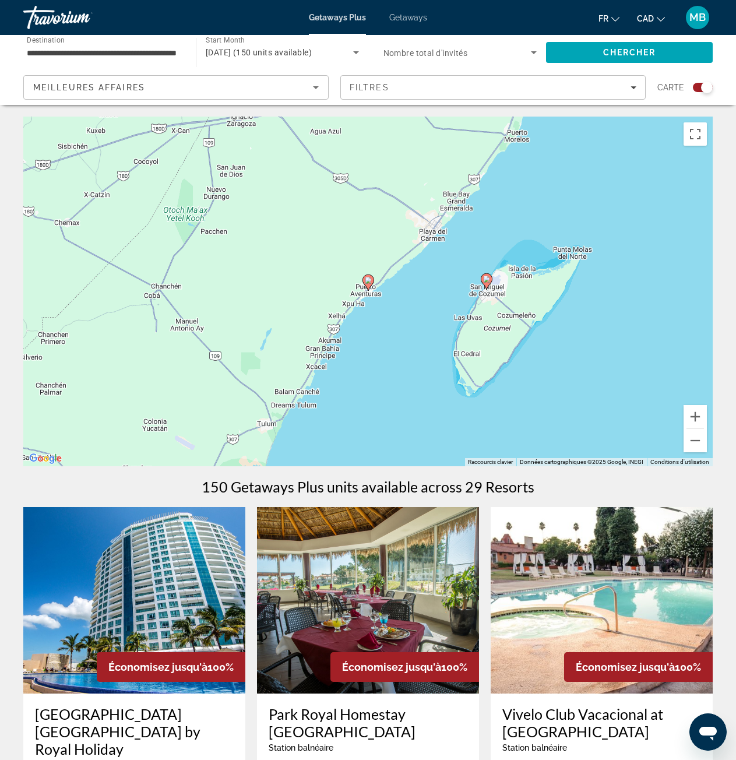
click at [368, 280] on image "Main content" at bounding box center [368, 280] width 7 height 7
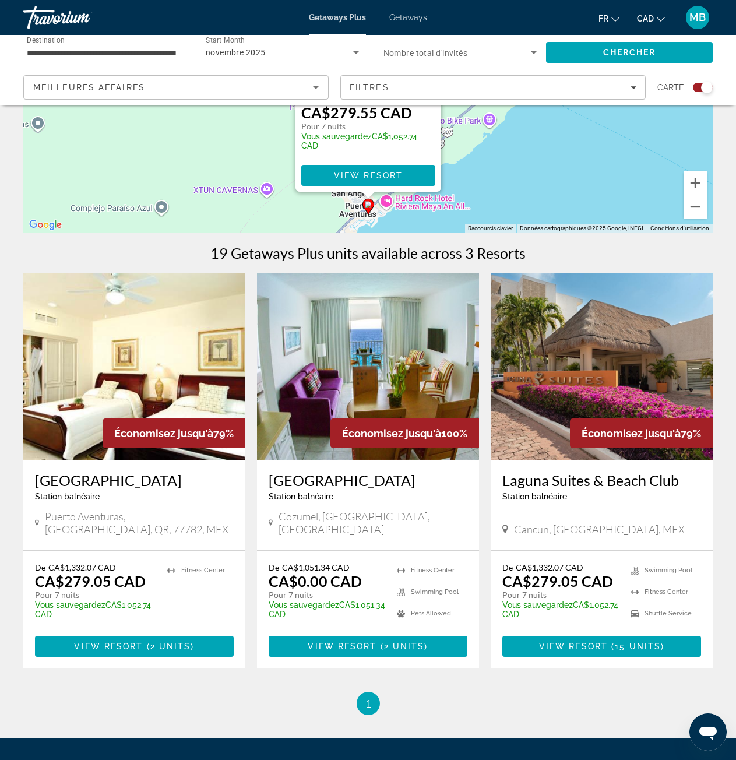
scroll to position [233, 0]
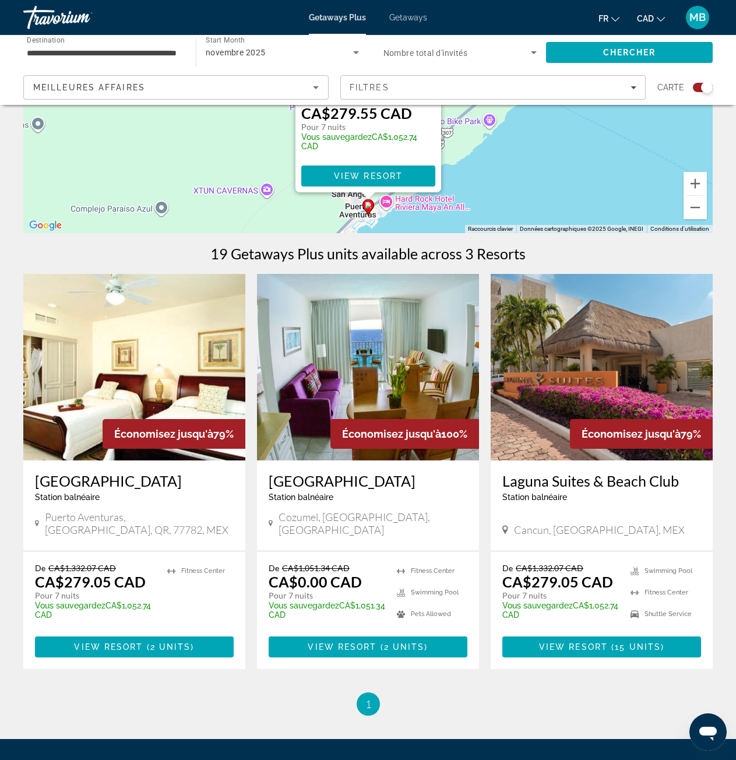
click at [136, 394] on img "Main content" at bounding box center [134, 367] width 222 height 187
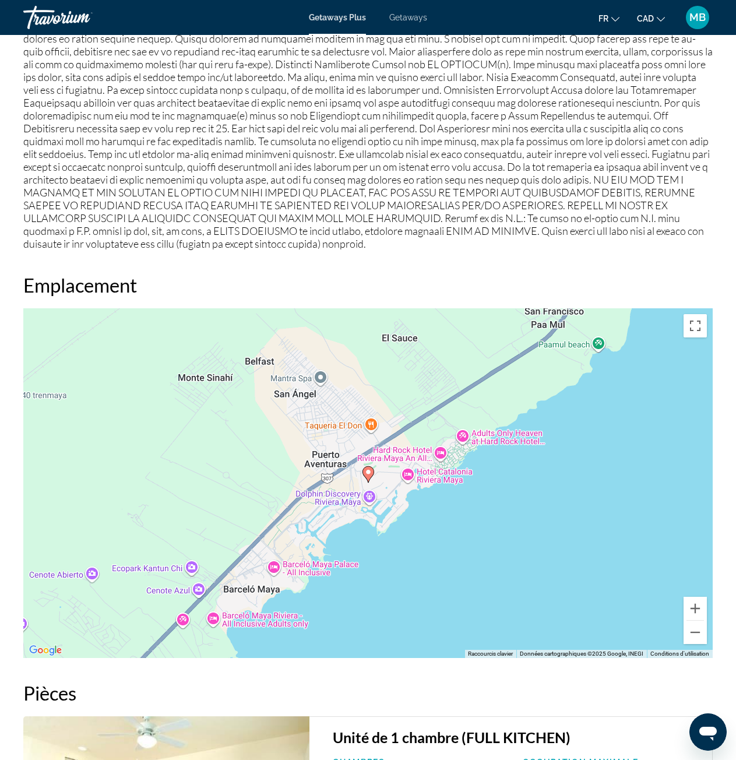
scroll to position [1399, 0]
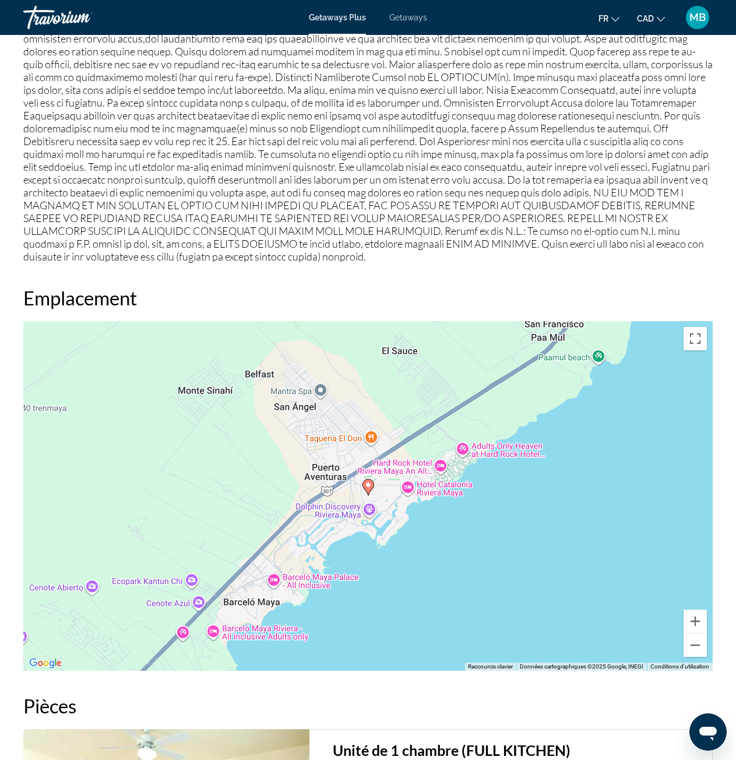
click at [372, 480] on icon "Main content" at bounding box center [368, 487] width 10 height 15
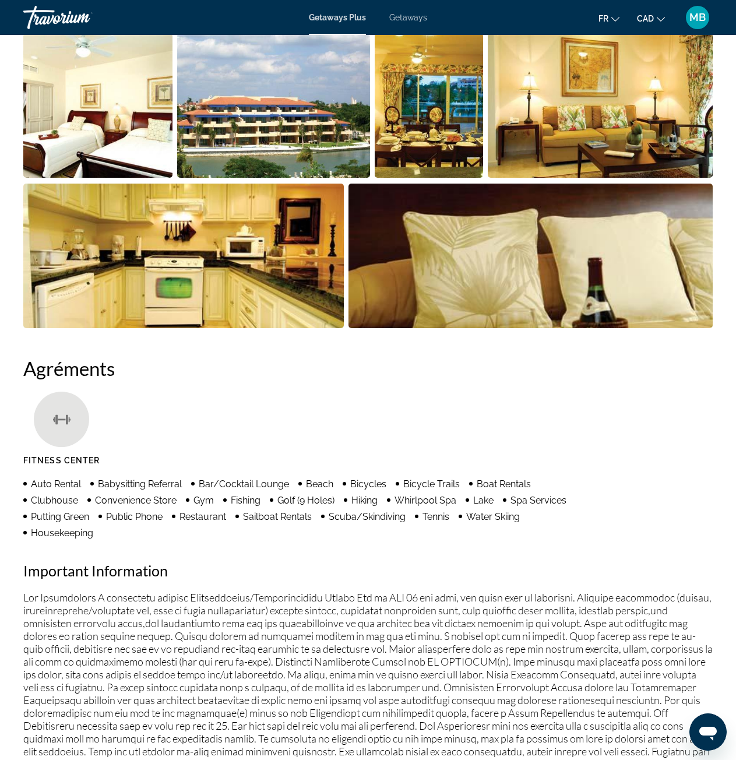
scroll to position [699, 0]
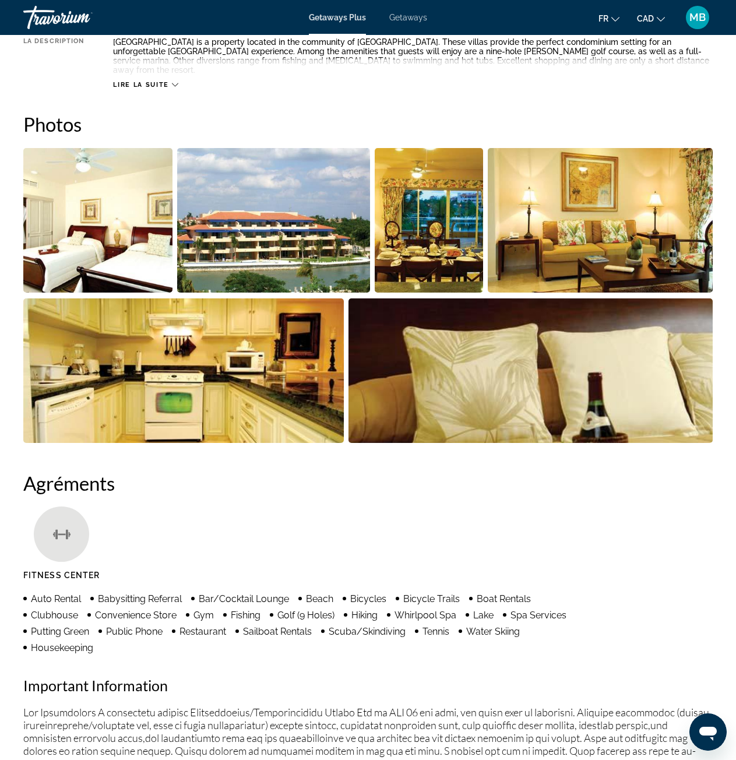
click at [283, 235] on img "Open full-screen image slider" at bounding box center [273, 220] width 193 height 145
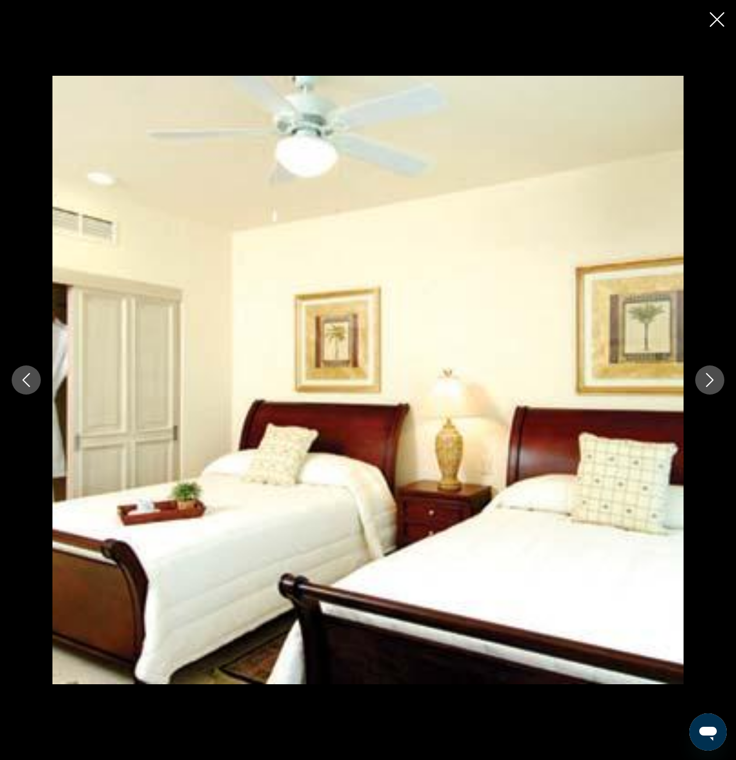
click at [709, 379] on icon "Next image" at bounding box center [710, 380] width 14 height 14
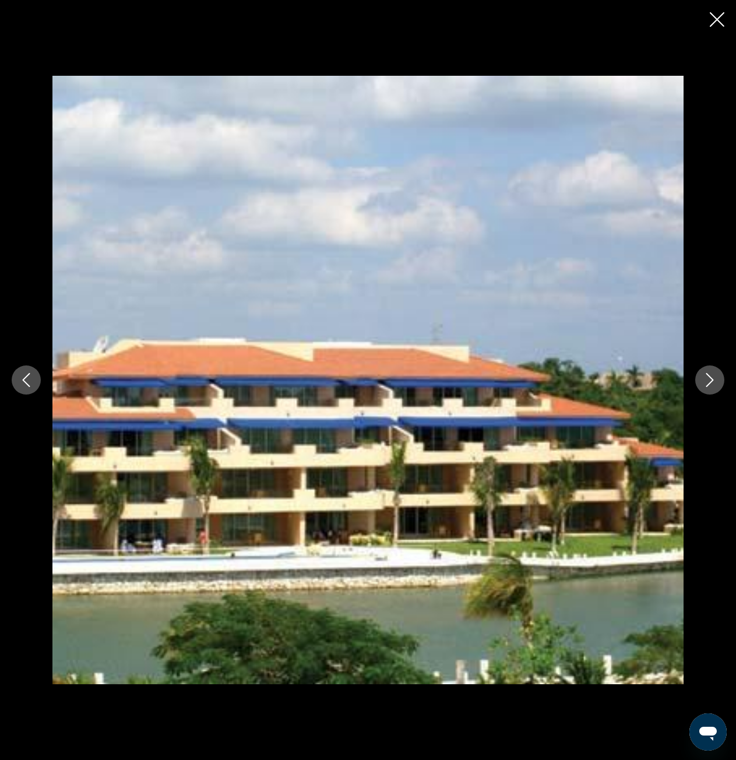
click at [709, 379] on icon "Next image" at bounding box center [710, 380] width 14 height 14
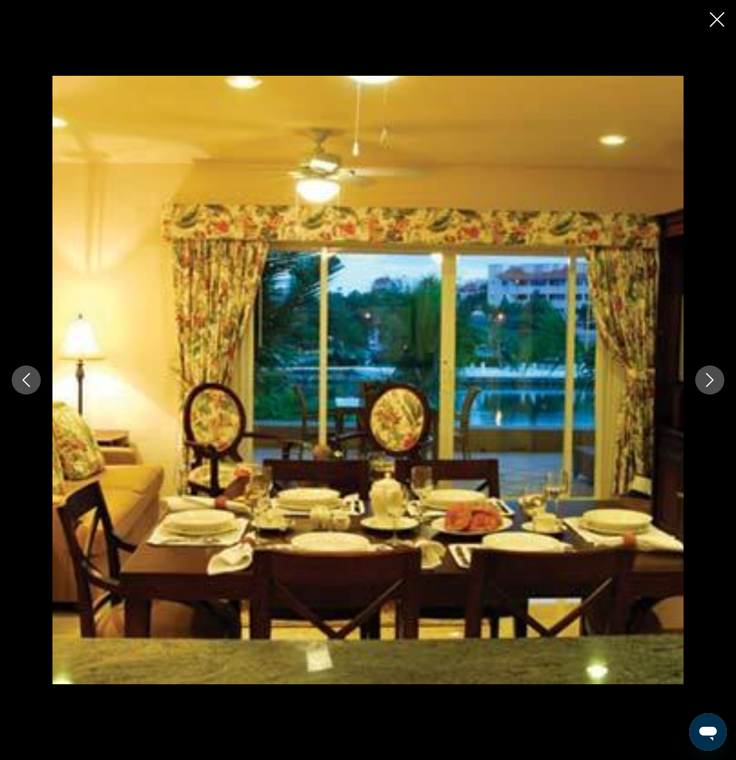
click at [709, 379] on icon "Next image" at bounding box center [710, 380] width 14 height 14
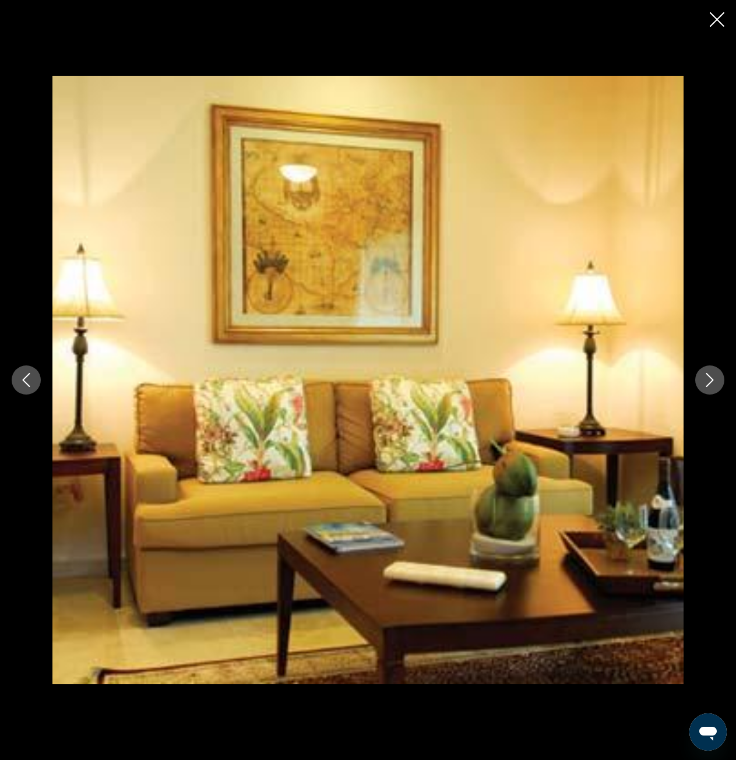
click at [709, 379] on icon "Next image" at bounding box center [710, 380] width 14 height 14
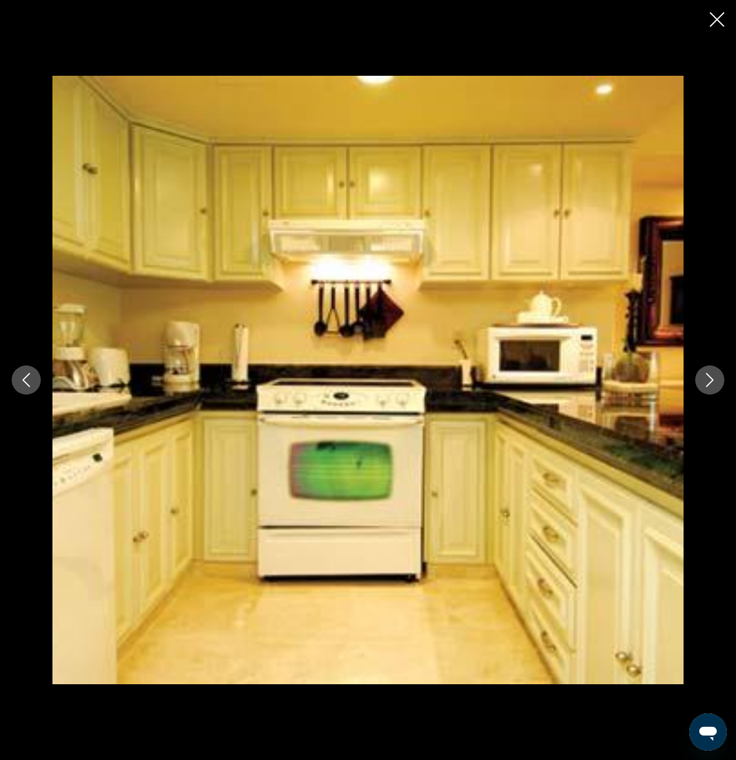
click at [709, 379] on icon "Next image" at bounding box center [710, 380] width 14 height 14
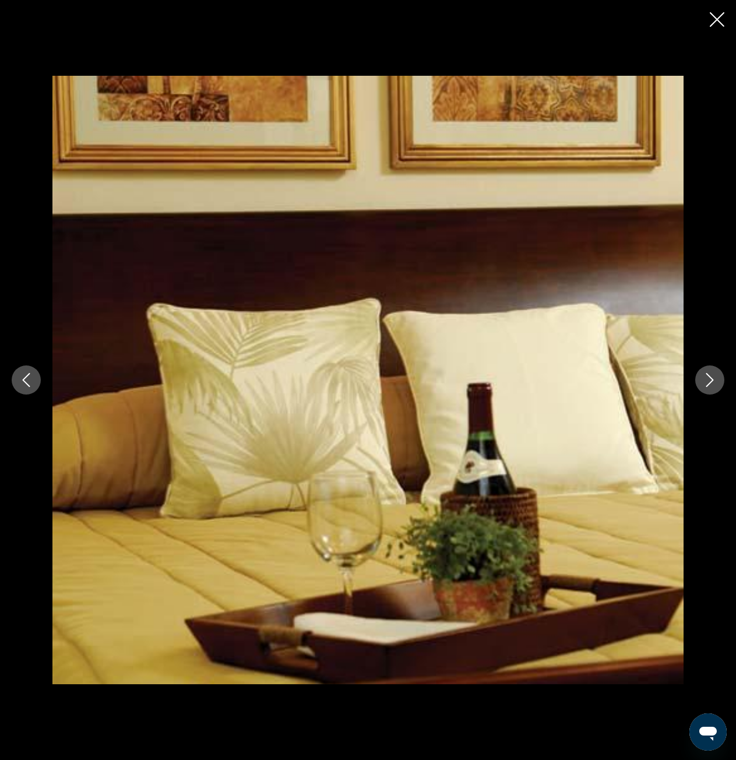
click at [709, 379] on icon "Next image" at bounding box center [710, 380] width 14 height 14
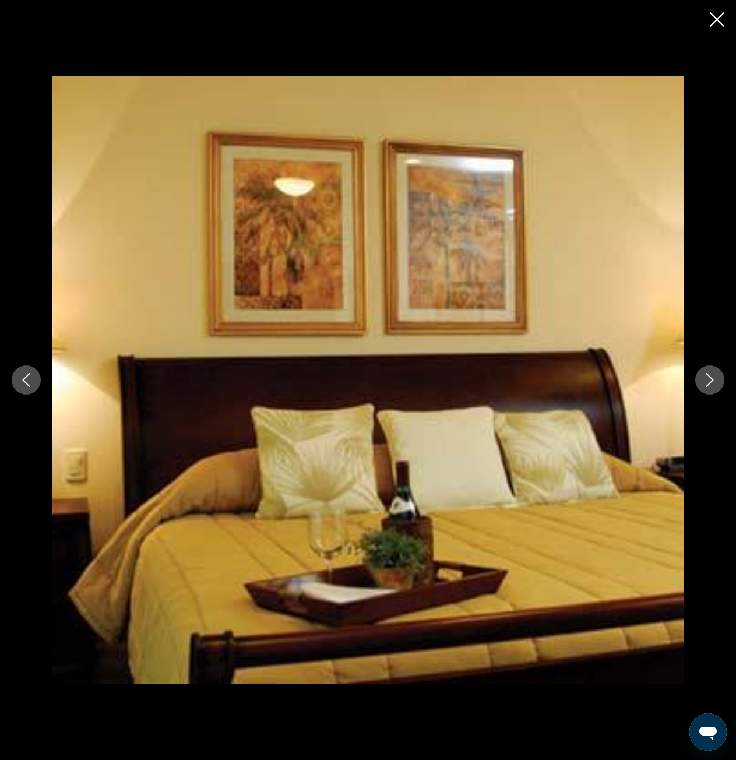
click at [718, 26] on icon "Close slideshow" at bounding box center [717, 19] width 15 height 15
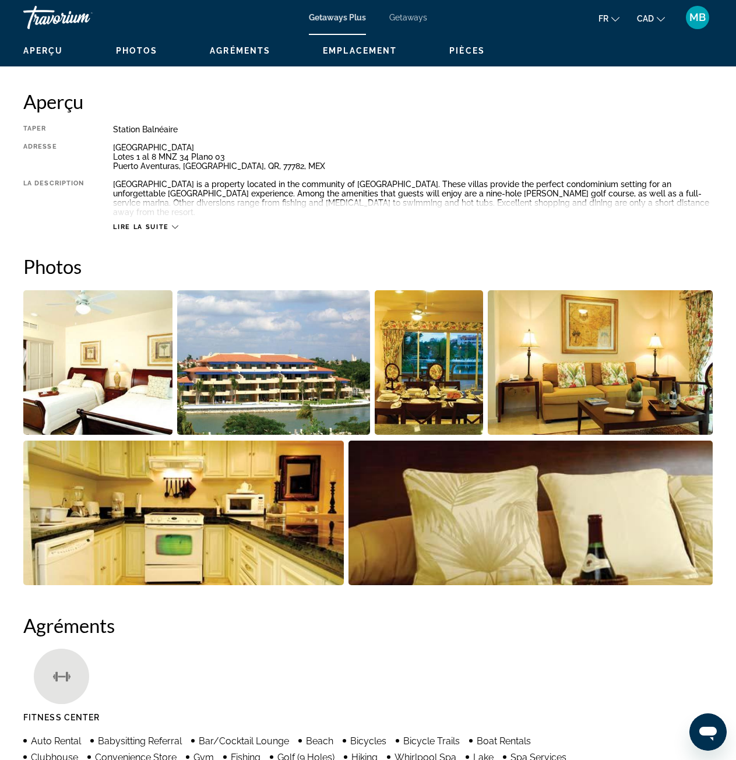
scroll to position [466, 0]
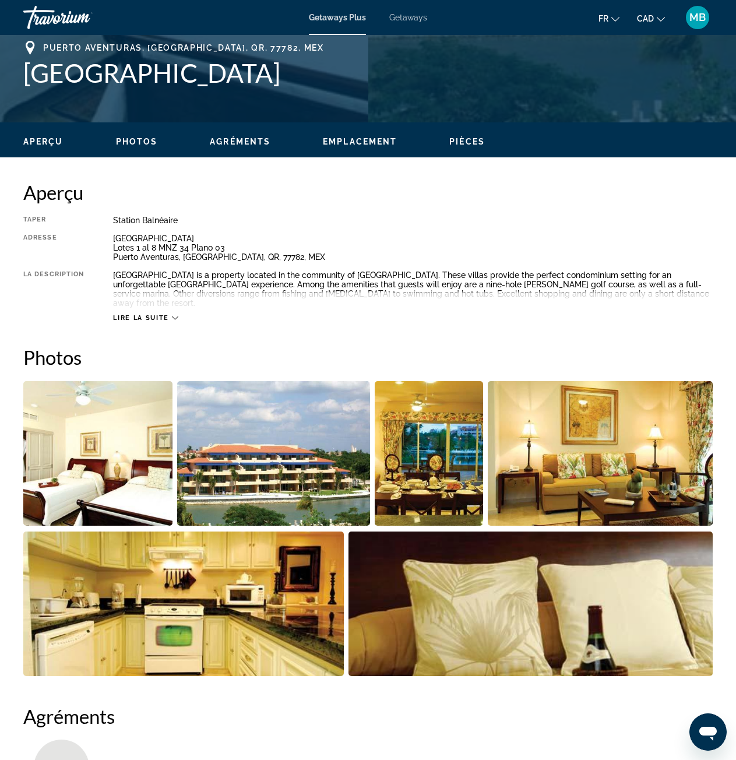
click at [413, 22] on div "Getaways Plus Getaways fr English Español Français Italiano Português русский C…" at bounding box center [368, 17] width 736 height 30
click at [410, 15] on span "Getaways" at bounding box center [408, 17] width 38 height 9
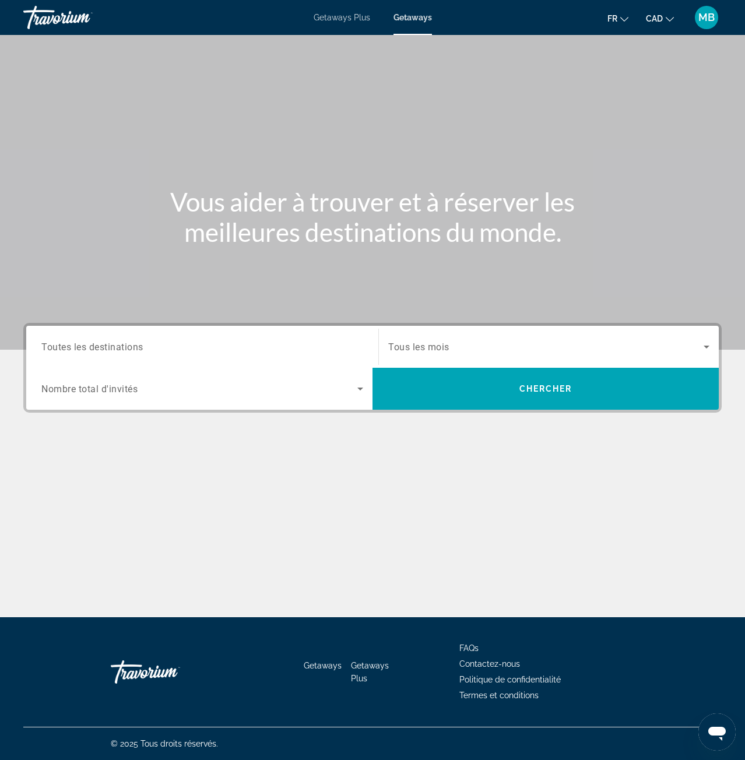
click at [170, 343] on input "Destination Toutes les destinations" at bounding box center [202, 347] width 322 height 14
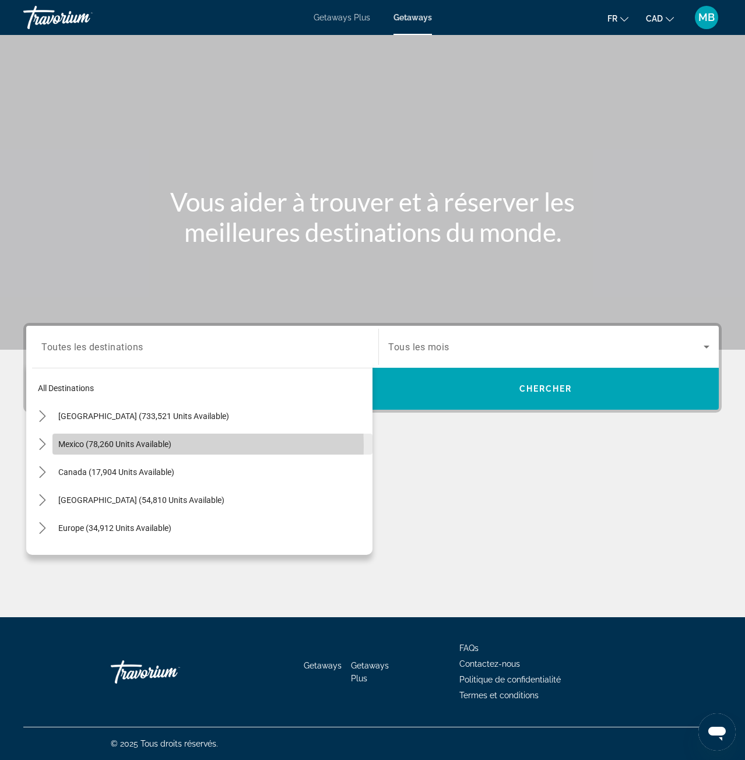
click at [85, 445] on span "Mexico (78,260 units available)" at bounding box center [114, 443] width 113 height 9
type input "**********"
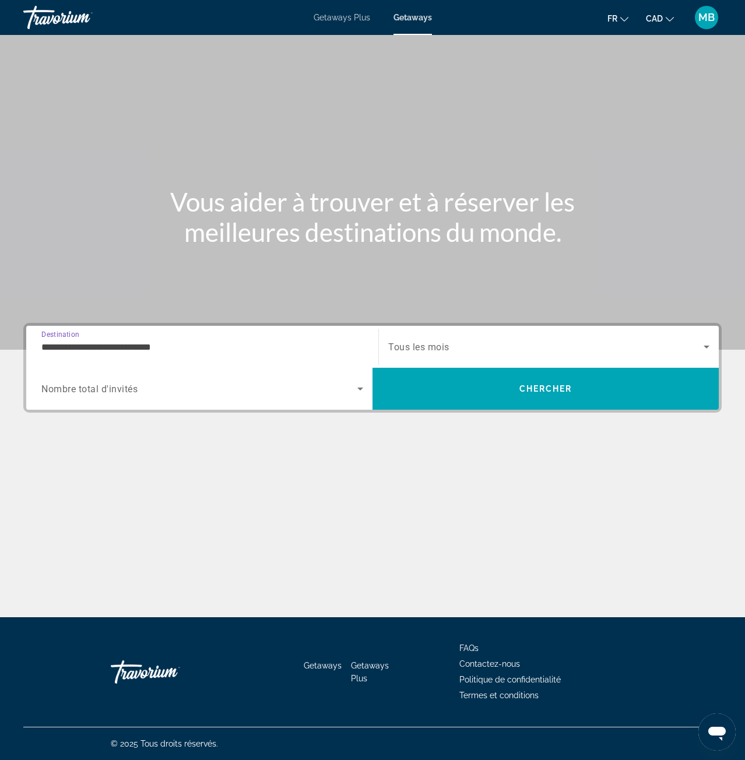
click at [491, 342] on span "Search widget" at bounding box center [545, 347] width 315 height 14
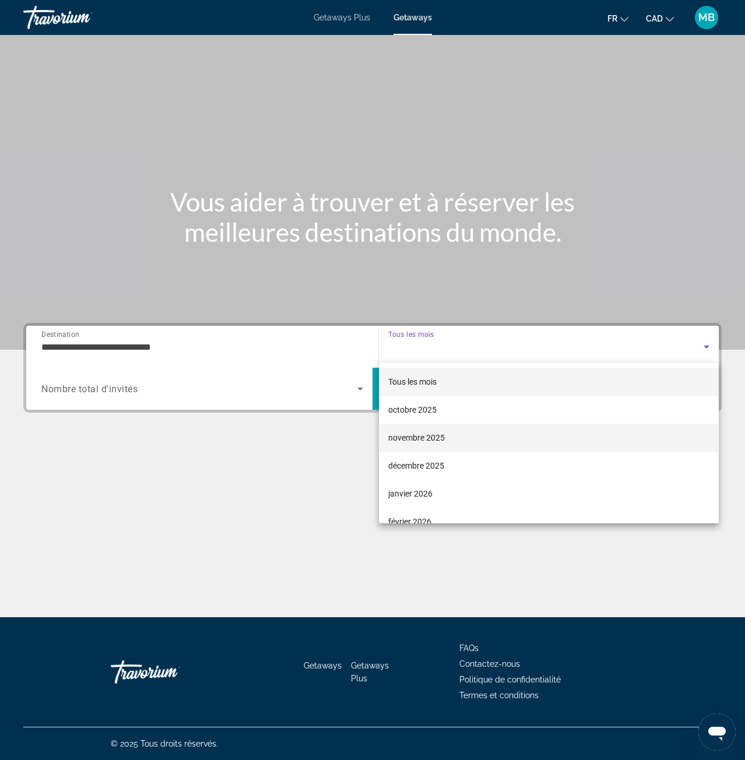
click at [416, 439] on span "novembre 2025" at bounding box center [416, 438] width 57 height 14
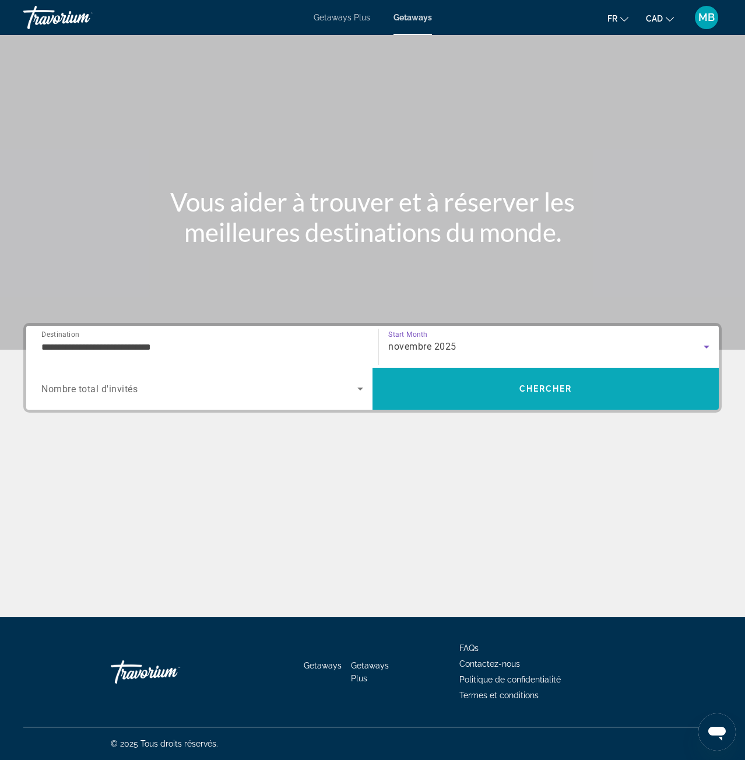
click at [491, 400] on span "Search" at bounding box center [545, 389] width 346 height 28
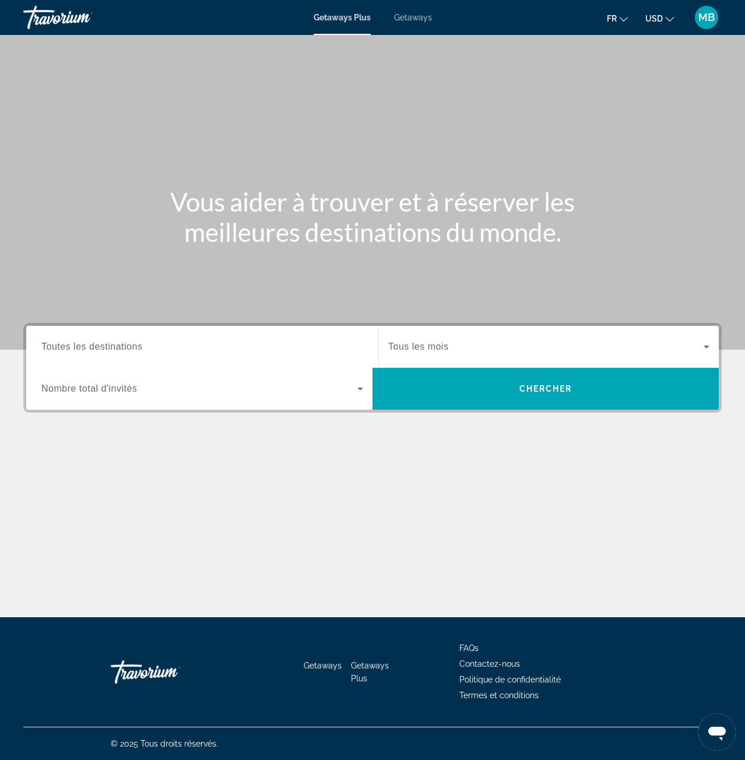
click at [160, 347] on input "Destination Toutes les destinations" at bounding box center [202, 347] width 322 height 14
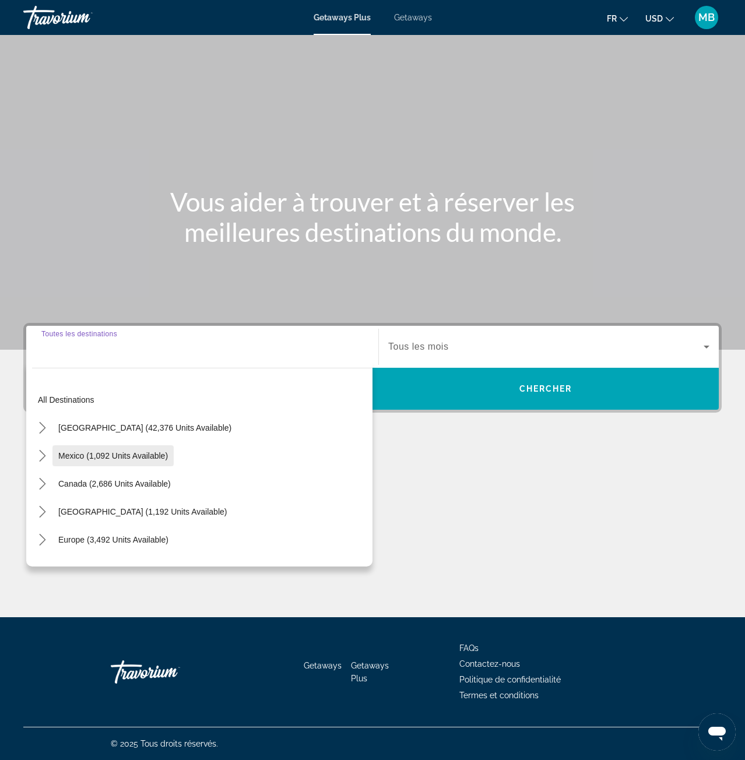
click at [108, 451] on span "Mexico (1,092 units available)" at bounding box center [113, 455] width 110 height 9
type input "**********"
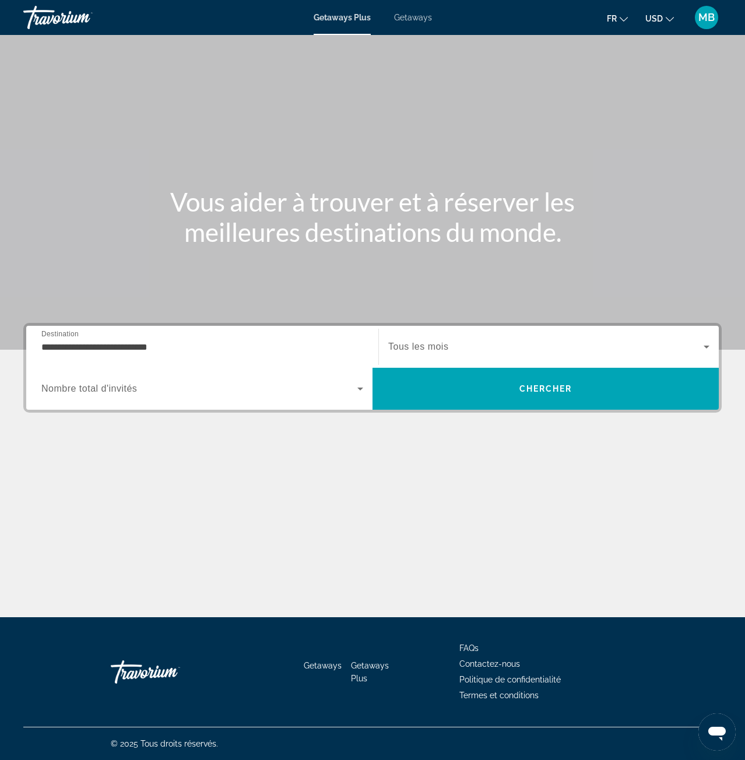
click at [409, 17] on span "Getaways" at bounding box center [413, 17] width 38 height 9
click at [650, 17] on span "USD" at bounding box center [653, 18] width 17 height 9
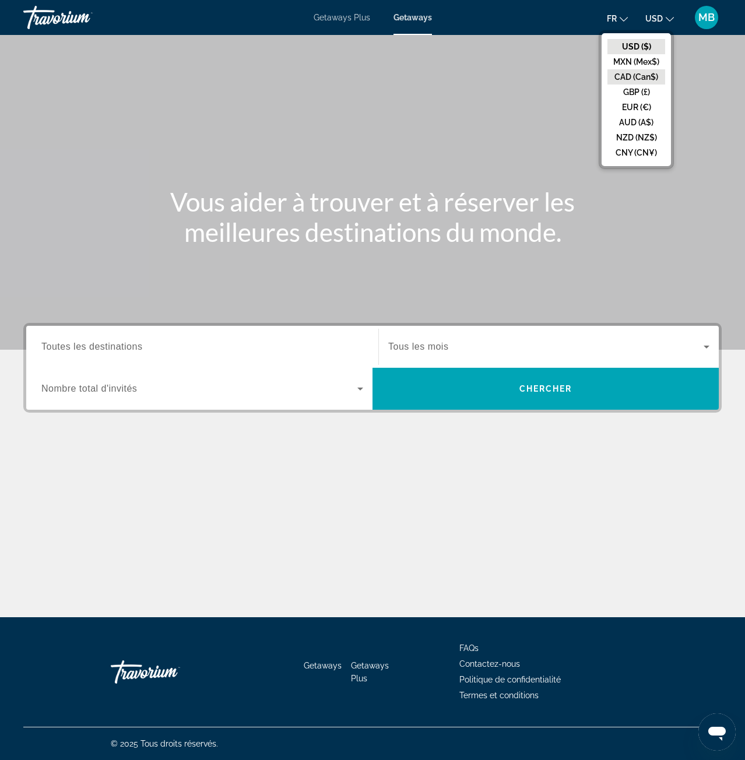
click at [644, 75] on button "CAD (Can$)" at bounding box center [636, 76] width 58 height 15
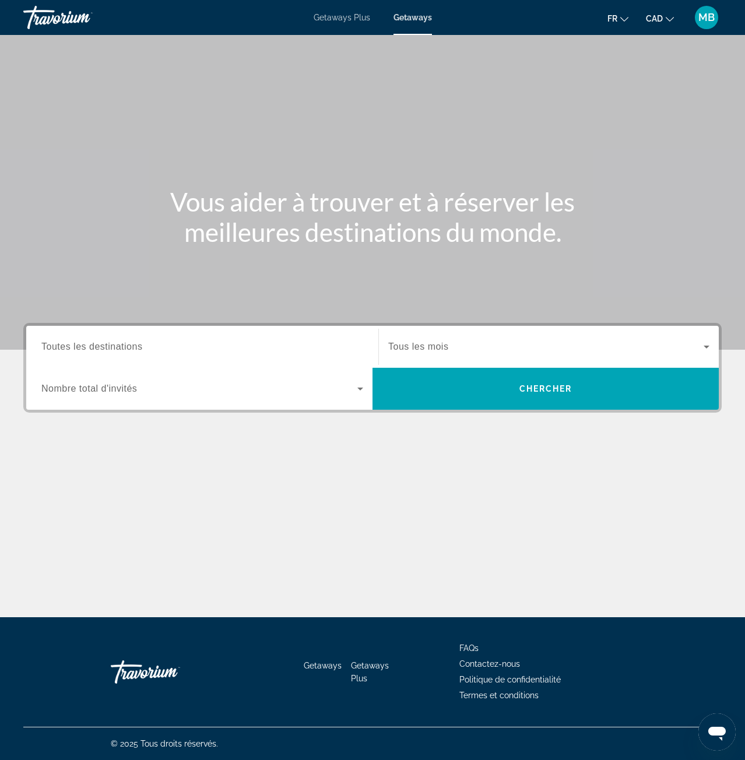
click at [135, 343] on span "Toutes les destinations" at bounding box center [91, 347] width 101 height 10
click at [135, 343] on input "Destination Toutes les destinations" at bounding box center [202, 347] width 322 height 14
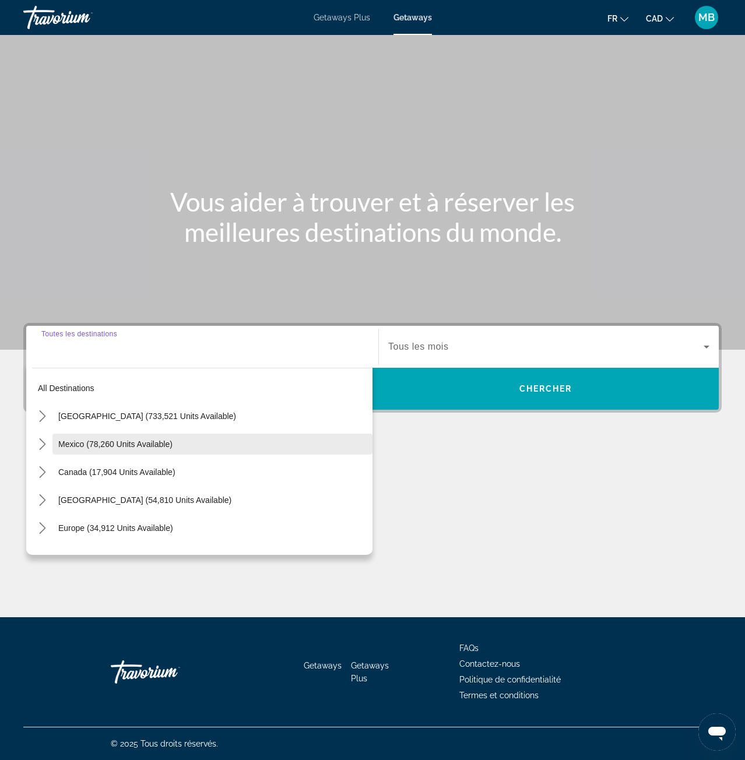
click at [107, 447] on span "Mexico (78,260 units available)" at bounding box center [115, 443] width 114 height 9
type input "**********"
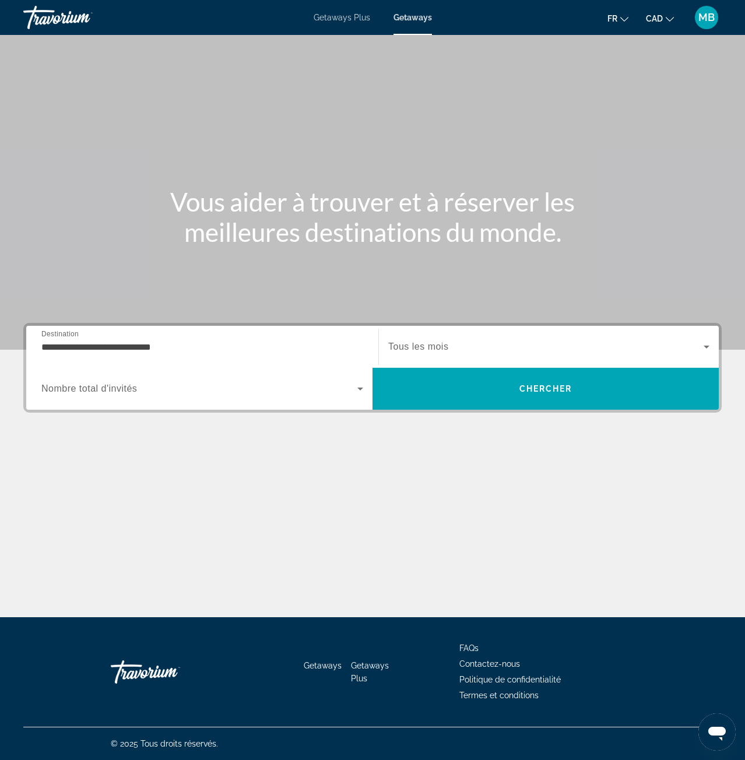
drag, startPoint x: 451, startPoint y: 361, endPoint x: 453, endPoint y: 354, distance: 7.2
click at [452, 356] on div "Search widget" at bounding box center [548, 346] width 321 height 33
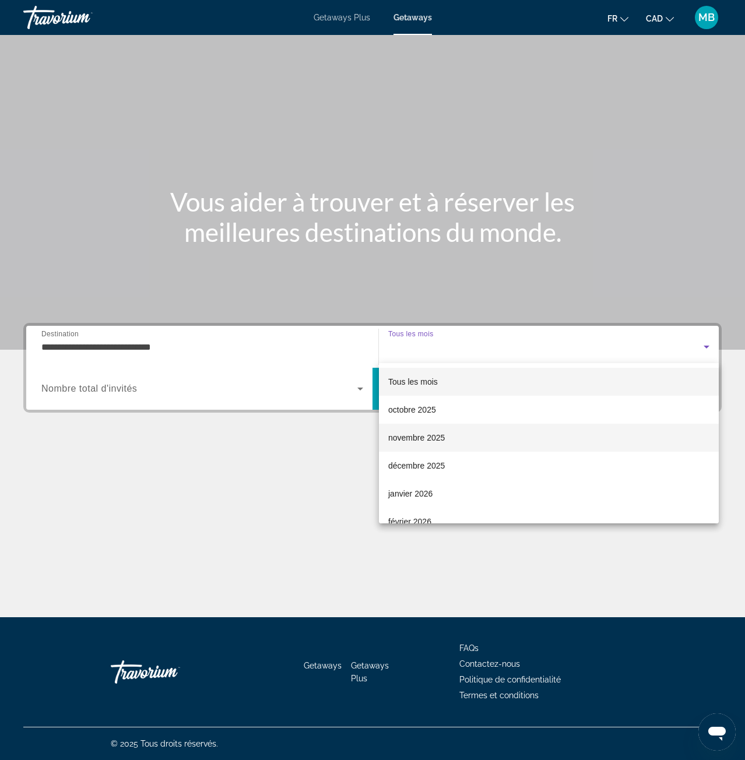
click at [434, 444] on span "novembre 2025" at bounding box center [416, 438] width 57 height 14
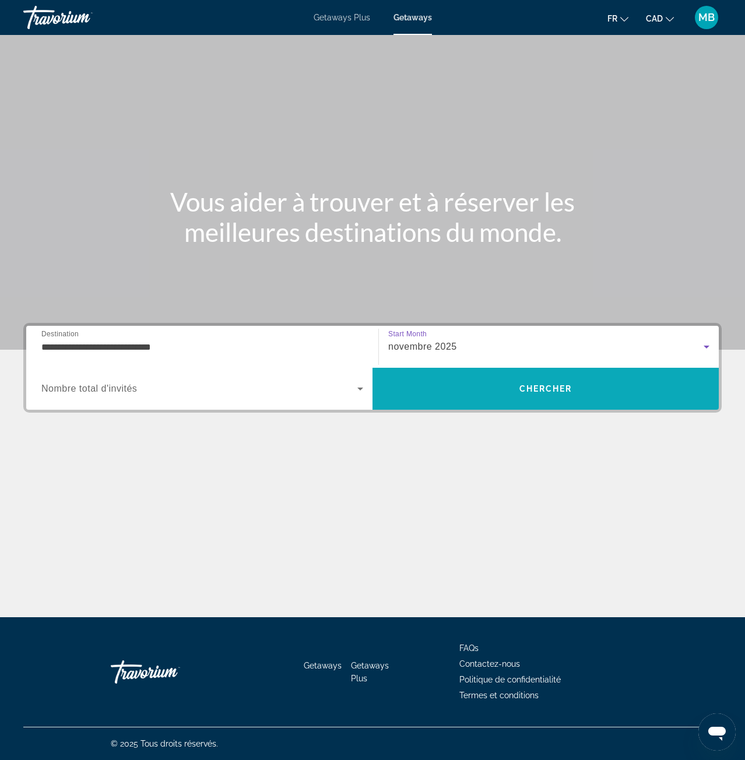
click at [442, 385] on span "Search" at bounding box center [545, 389] width 346 height 28
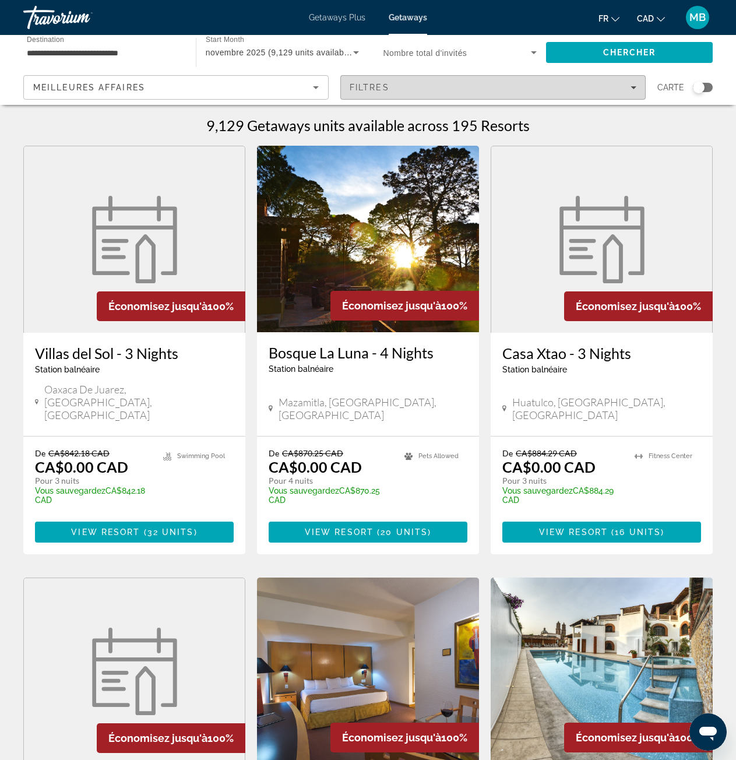
click at [443, 92] on span "Filters" at bounding box center [493, 87] width 304 height 28
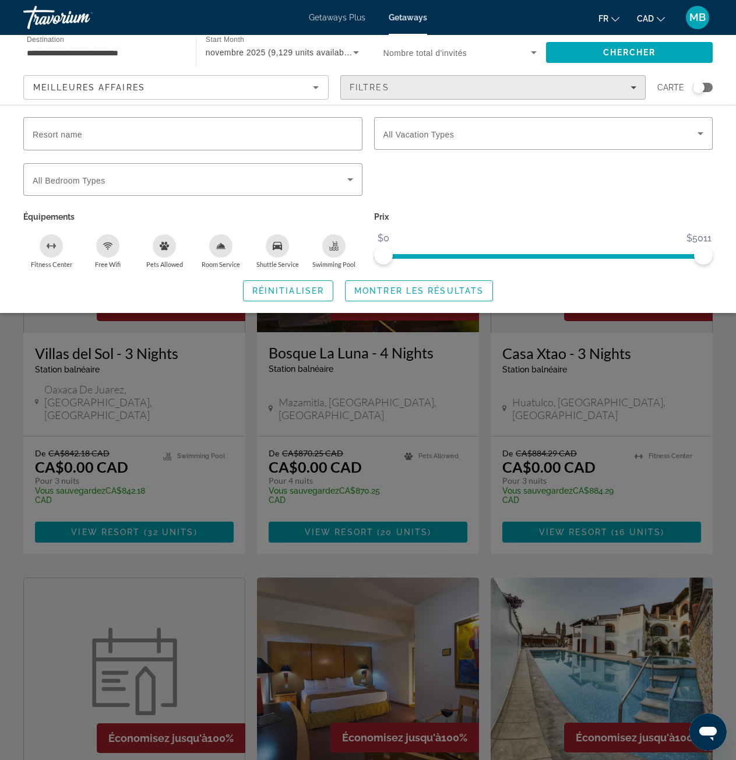
click at [424, 88] on div "Filtres" at bounding box center [493, 87] width 287 height 9
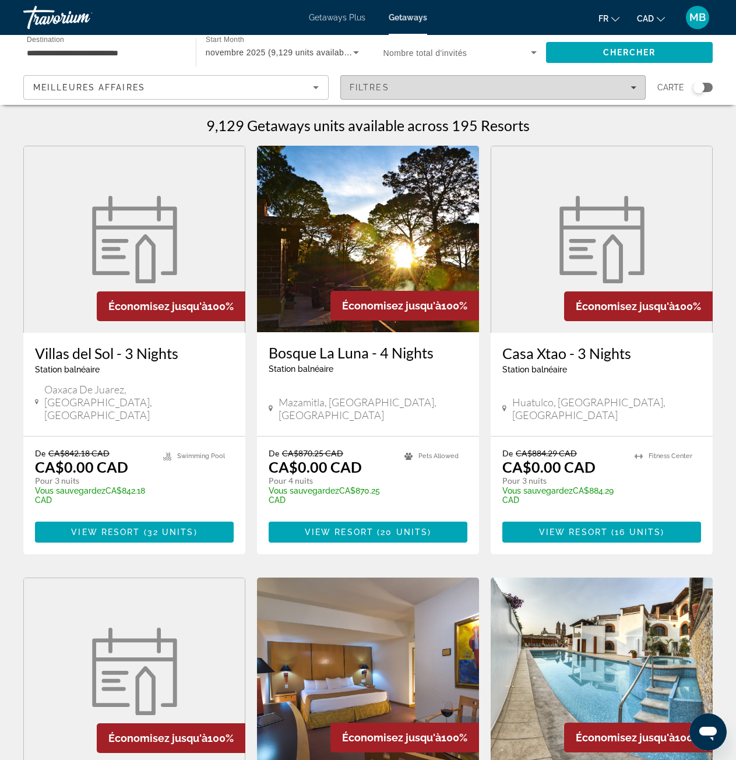
drag, startPoint x: 421, startPoint y: 77, endPoint x: 418, endPoint y: 85, distance: 8.7
click at [420, 78] on span "Filters" at bounding box center [493, 87] width 304 height 28
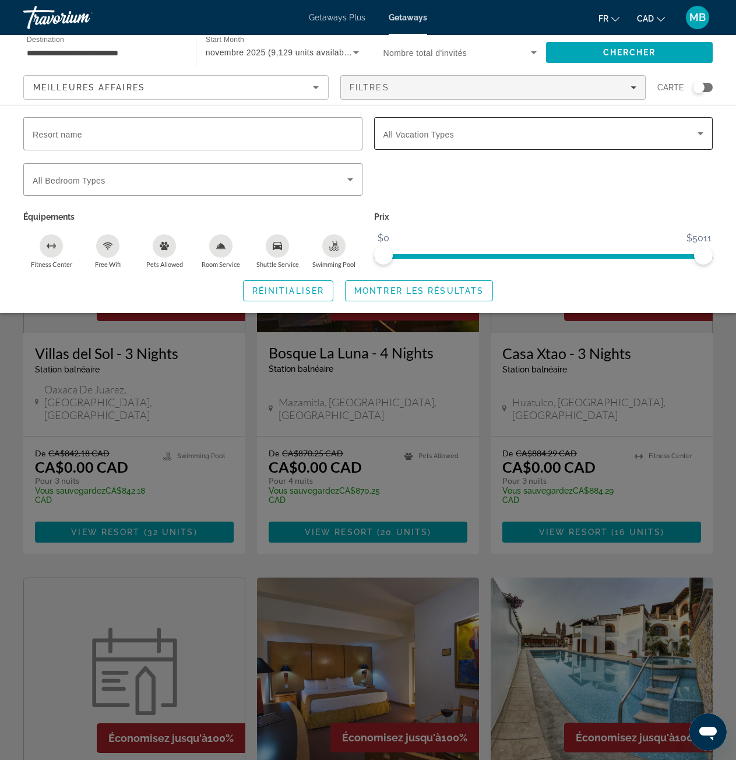
click at [453, 141] on div "Search widget" at bounding box center [544, 133] width 321 height 33
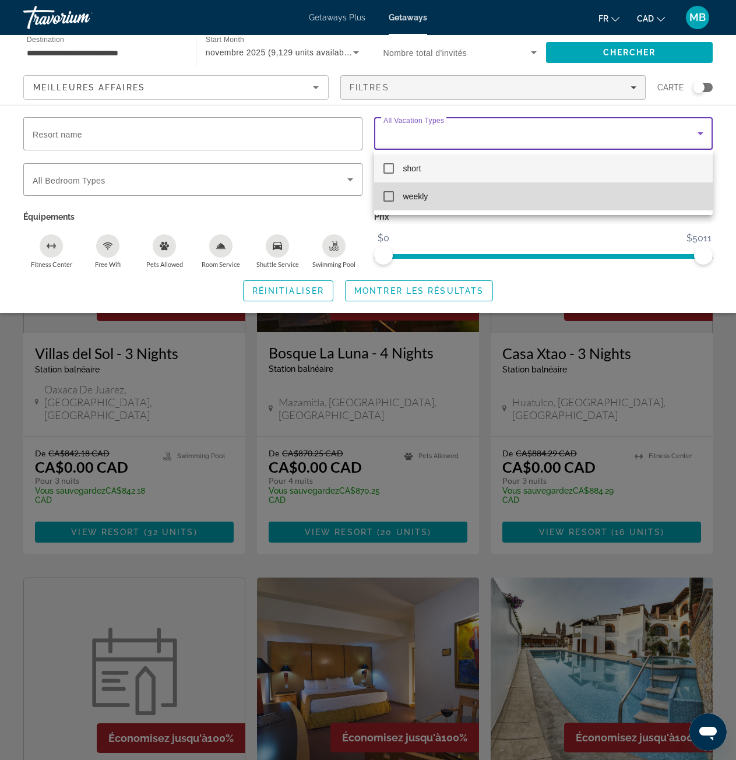
click at [394, 193] on mat-option "weekly" at bounding box center [543, 196] width 339 height 28
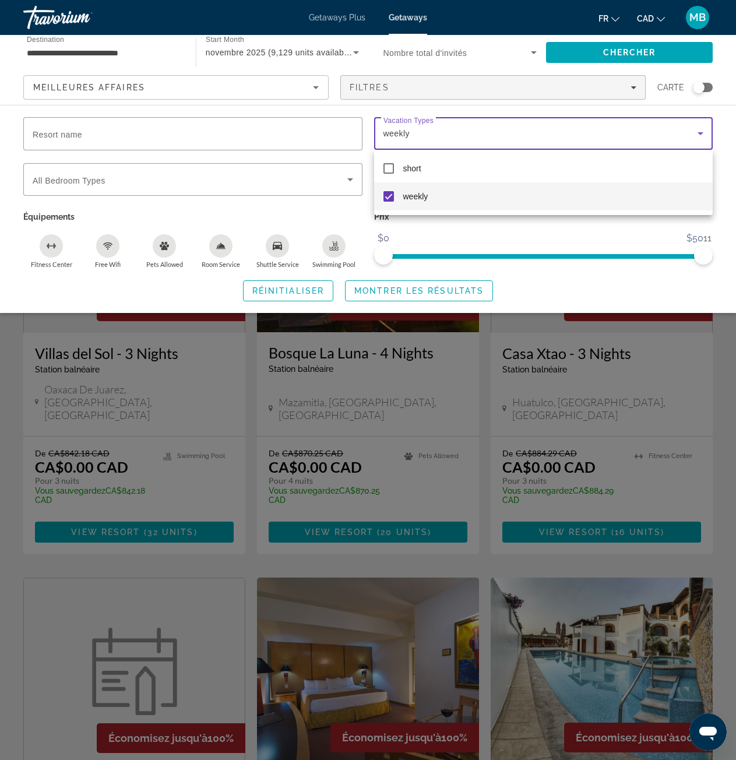
click at [441, 287] on div at bounding box center [368, 380] width 736 height 760
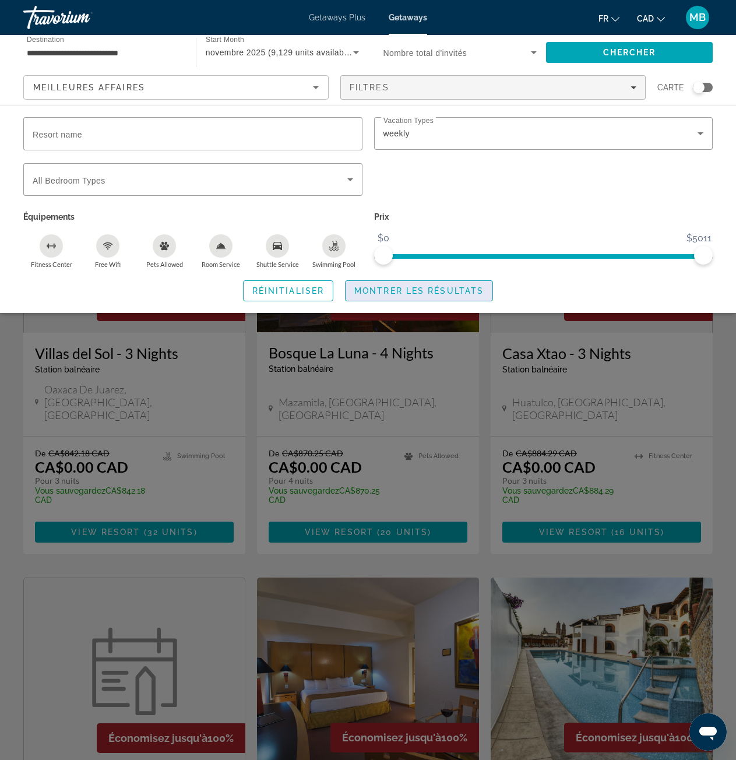
click at [442, 290] on span "Montrer les résultats" at bounding box center [418, 290] width 129 height 9
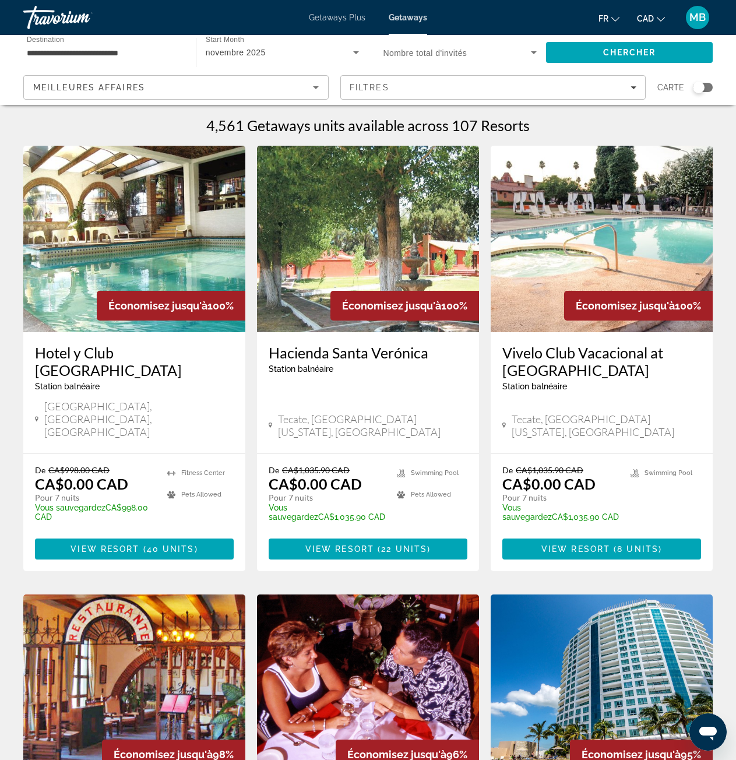
click at [694, 90] on div "Search widget" at bounding box center [699, 88] width 12 height 12
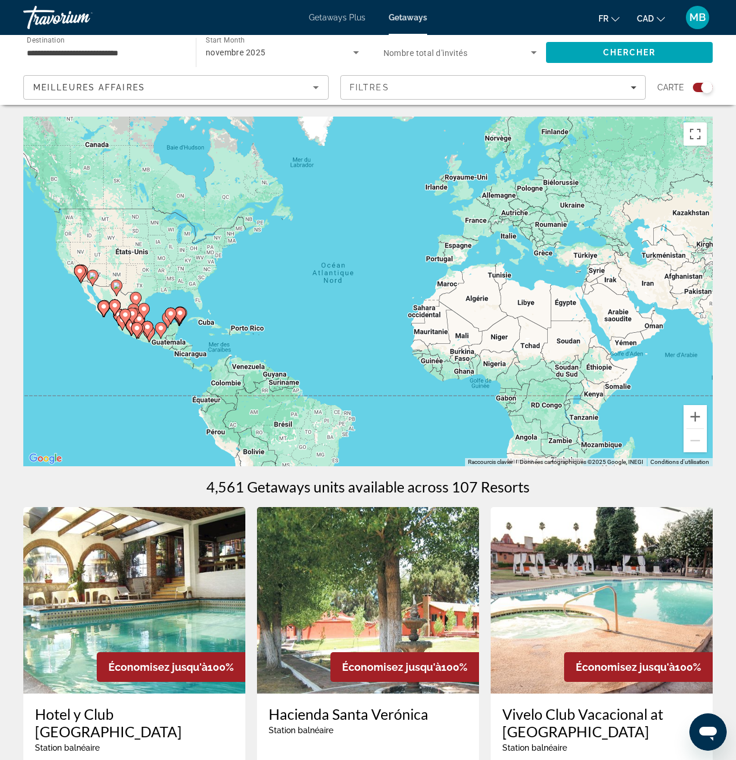
click at [180, 323] on icon "Main content" at bounding box center [180, 315] width 12 height 16
click at [180, 322] on g "Main content" at bounding box center [180, 315] width 12 height 16
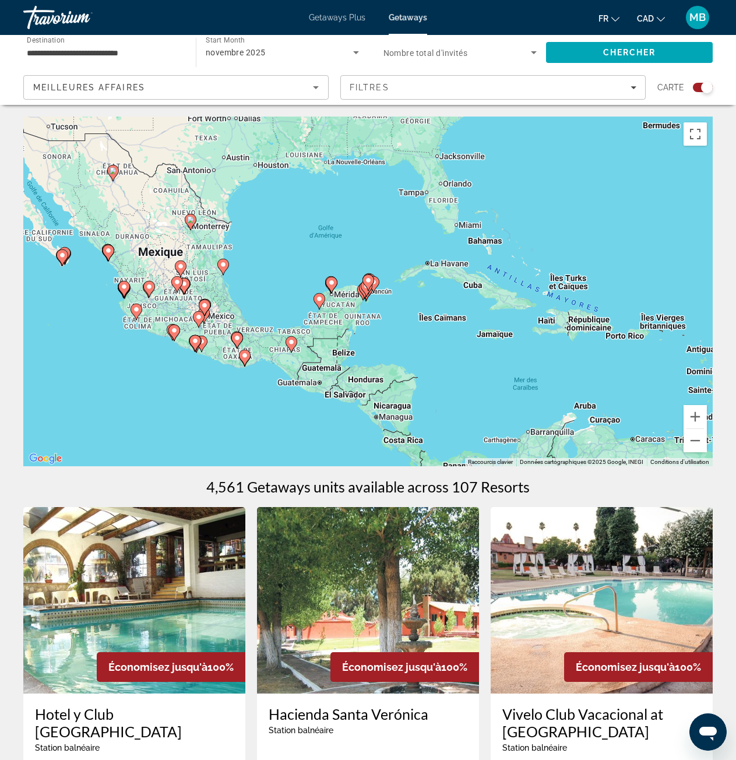
click at [370, 288] on gmp-advanced-marker "Main content" at bounding box center [369, 282] width 12 height 17
type input "**********"
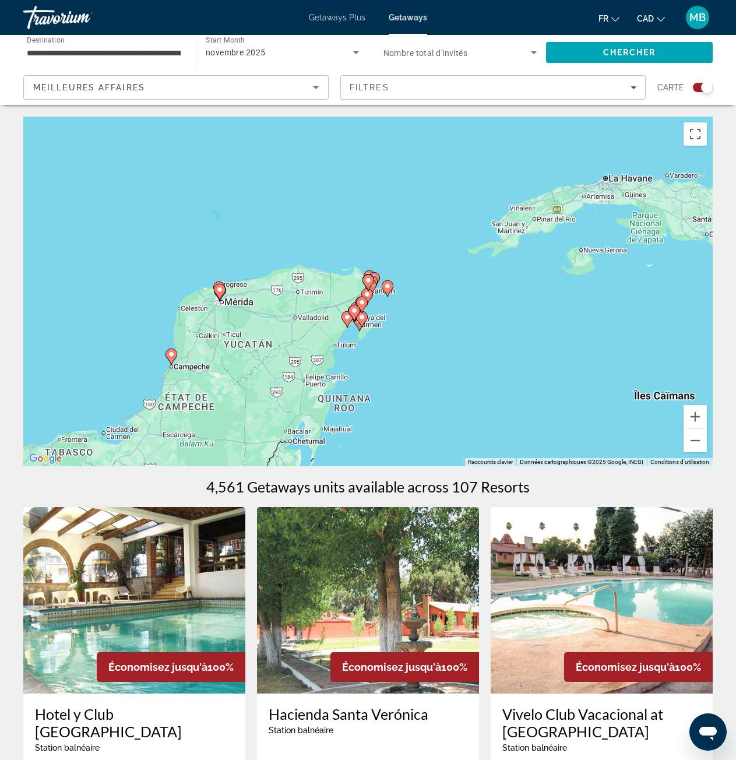
click at [365, 316] on icon "Main content" at bounding box center [361, 319] width 10 height 15
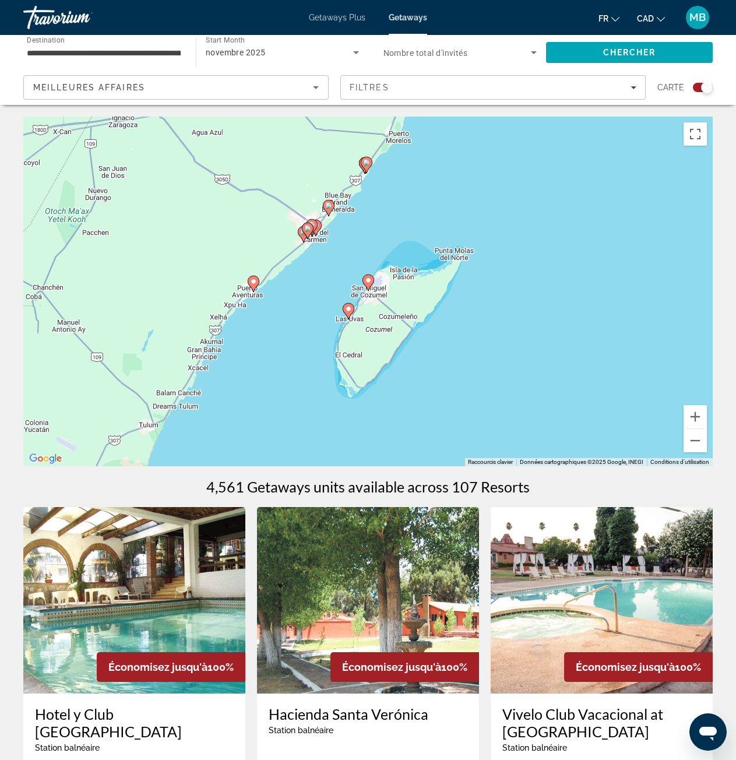
click at [352, 310] on icon "Main content" at bounding box center [348, 311] width 10 height 15
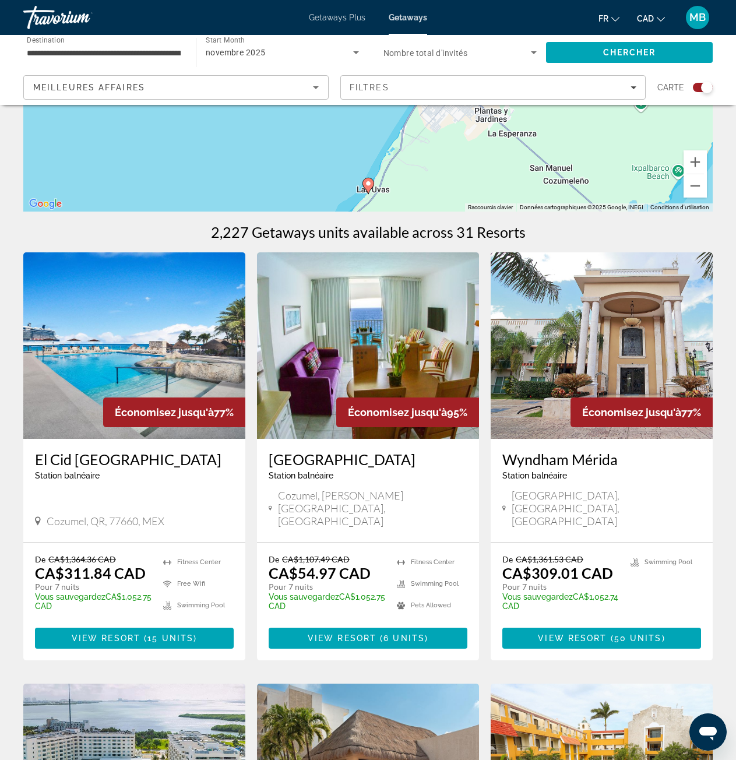
scroll to position [233, 0]
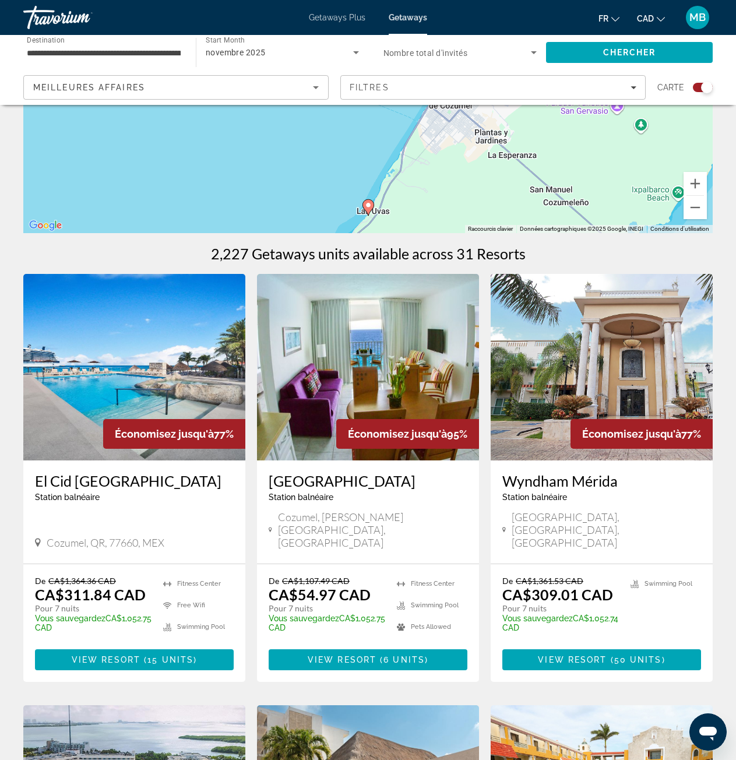
click at [139, 342] on img "Main content" at bounding box center [134, 367] width 222 height 187
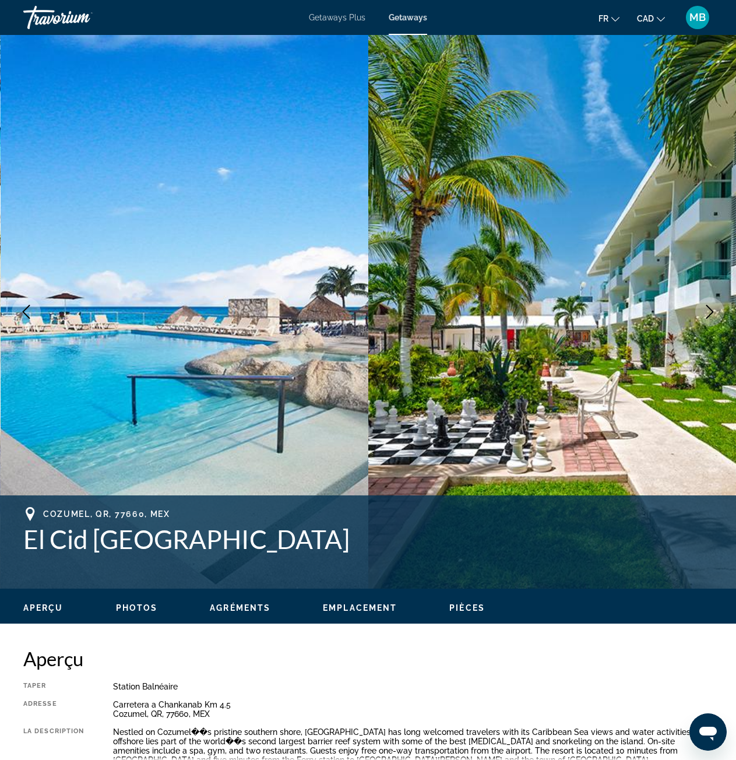
click at [710, 312] on icon "Next image" at bounding box center [710, 312] width 14 height 14
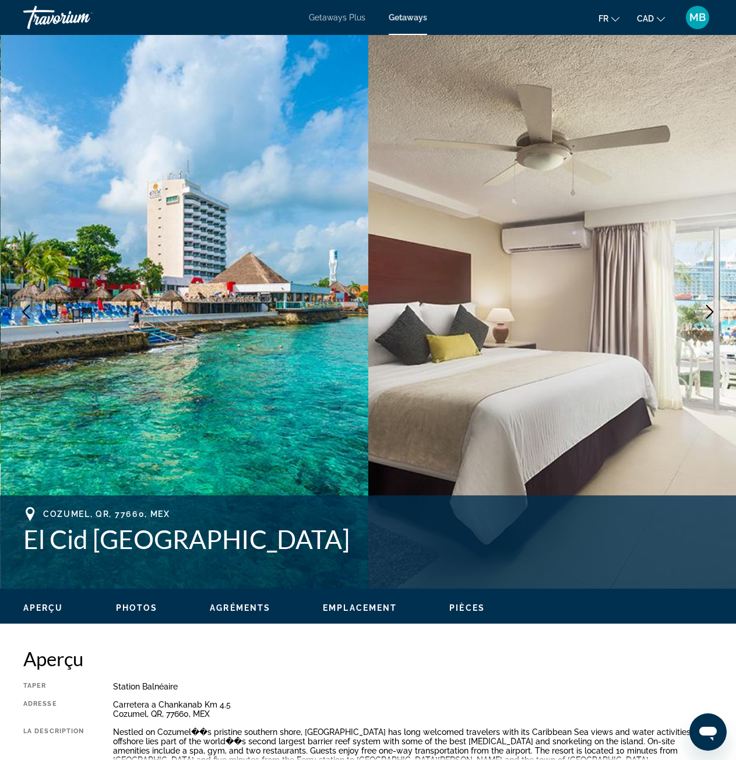
click at [710, 312] on icon "Next image" at bounding box center [710, 312] width 14 height 14
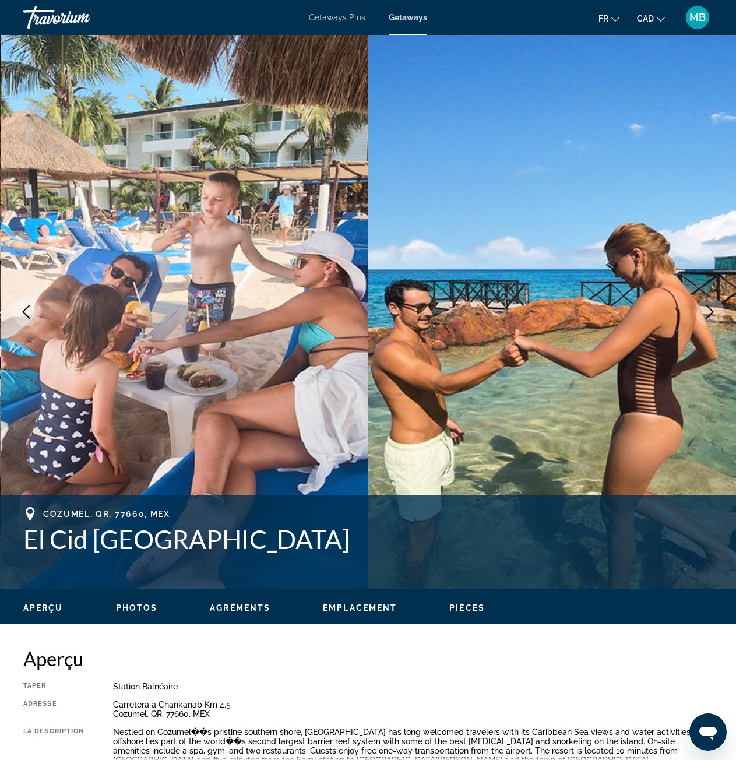
click at [710, 312] on icon "Next image" at bounding box center [710, 312] width 14 height 14
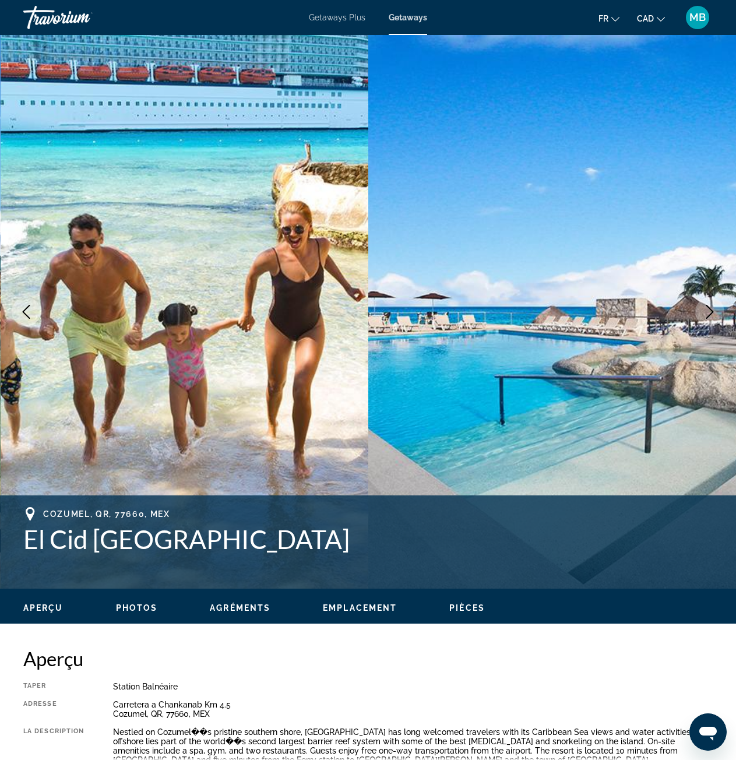
click at [708, 312] on icon "Next image" at bounding box center [710, 312] width 14 height 14
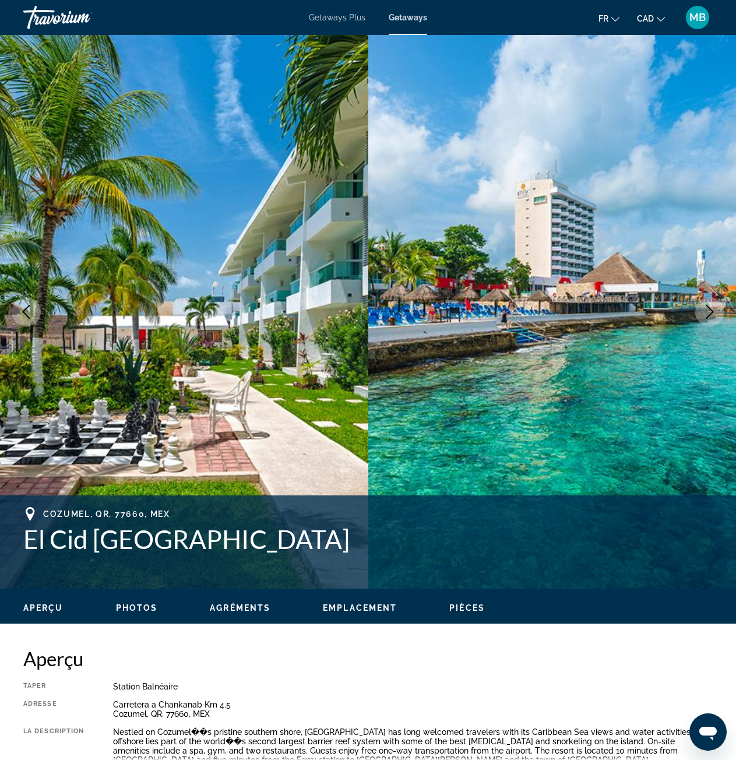
click at [699, 309] on button "Next image" at bounding box center [709, 311] width 29 height 29
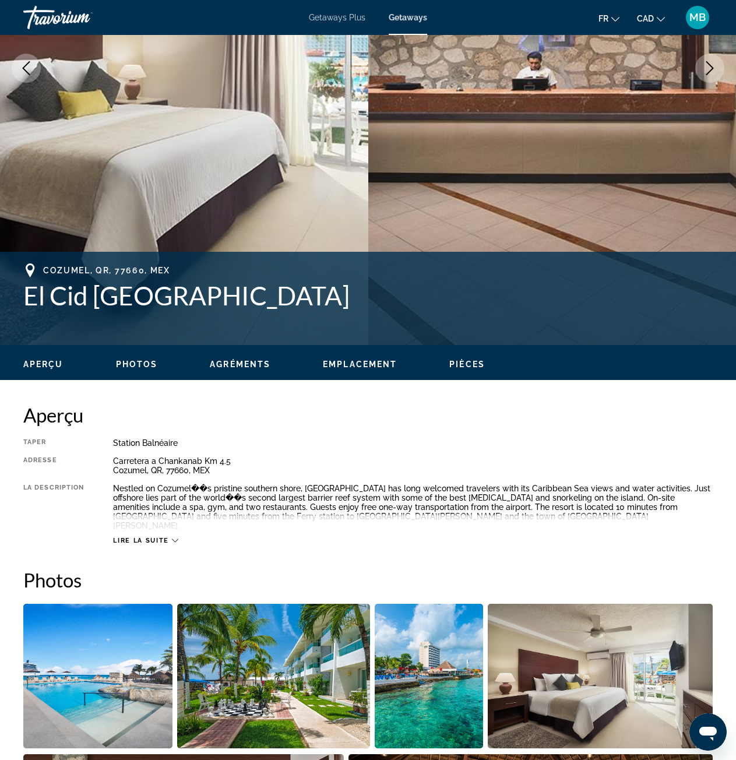
scroll to position [291, 0]
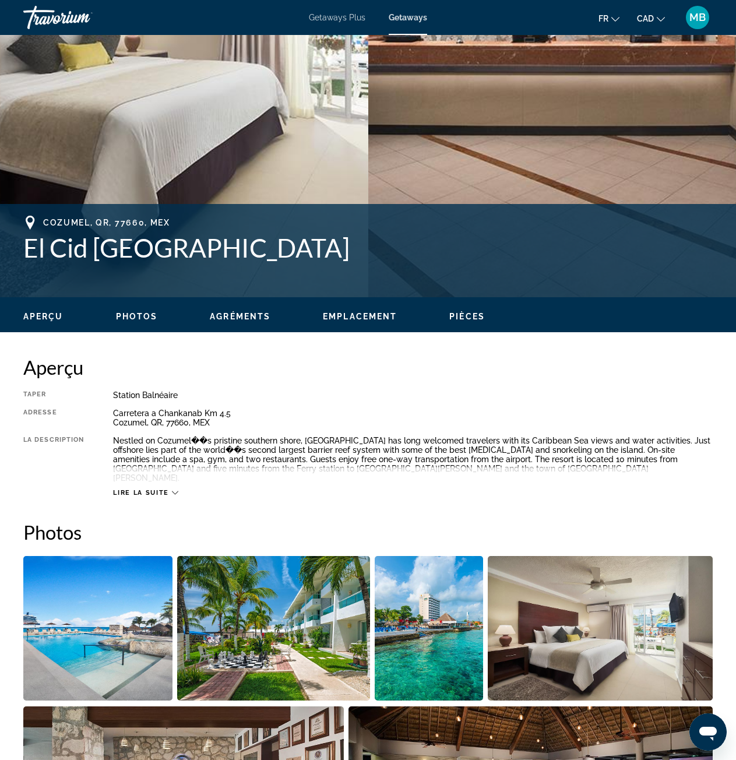
click at [151, 489] on span "Lire la suite" at bounding box center [140, 493] width 55 height 8
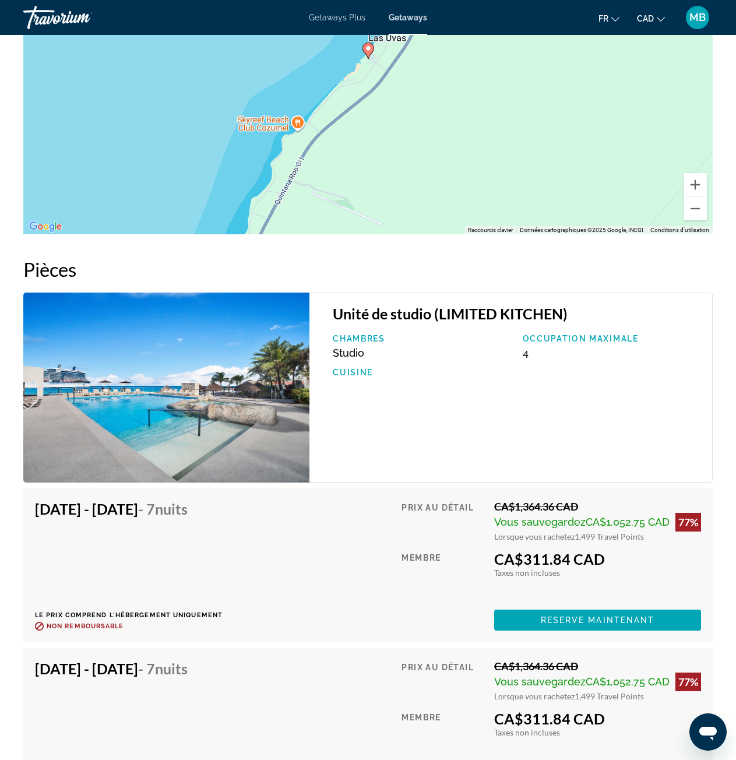
scroll to position [1857, 0]
